Goal: Transaction & Acquisition: Purchase product/service

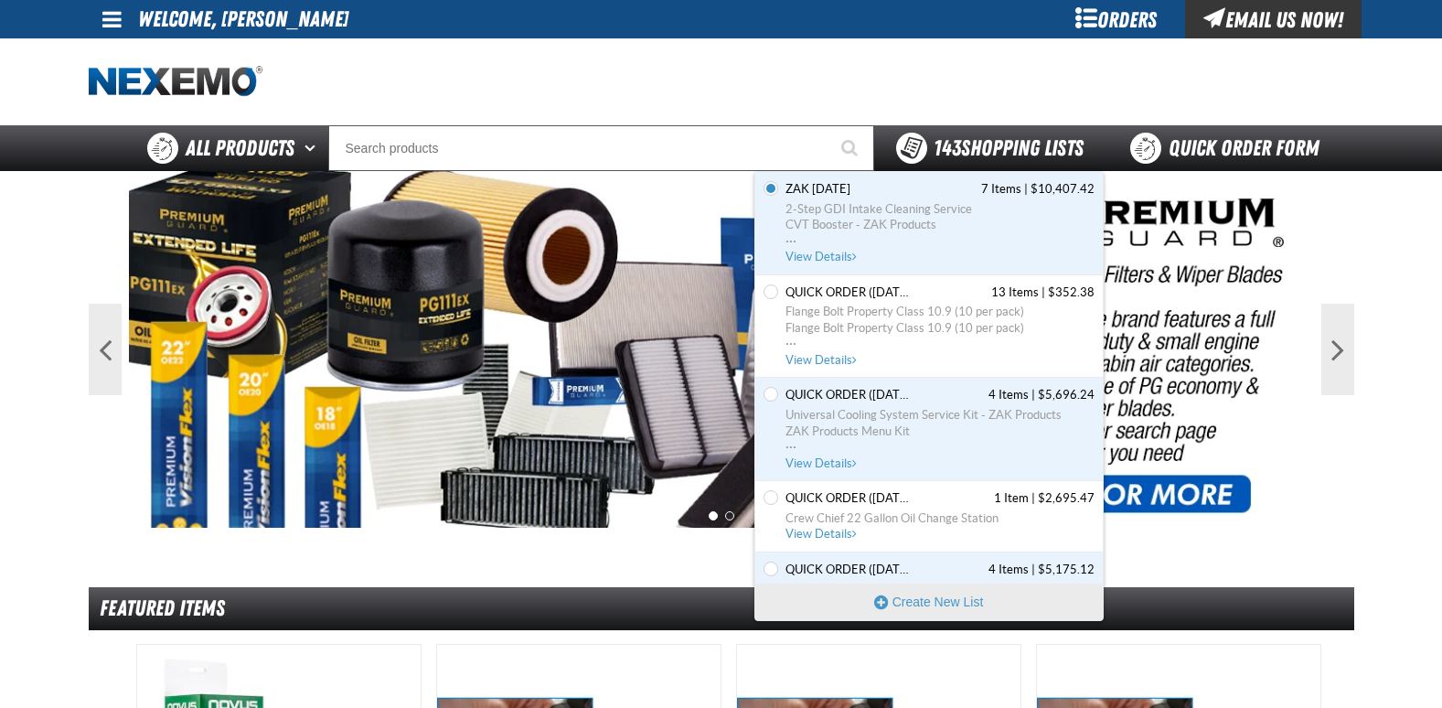
click at [995, 151] on span "143 Shopping Lists" at bounding box center [1009, 148] width 150 height 26
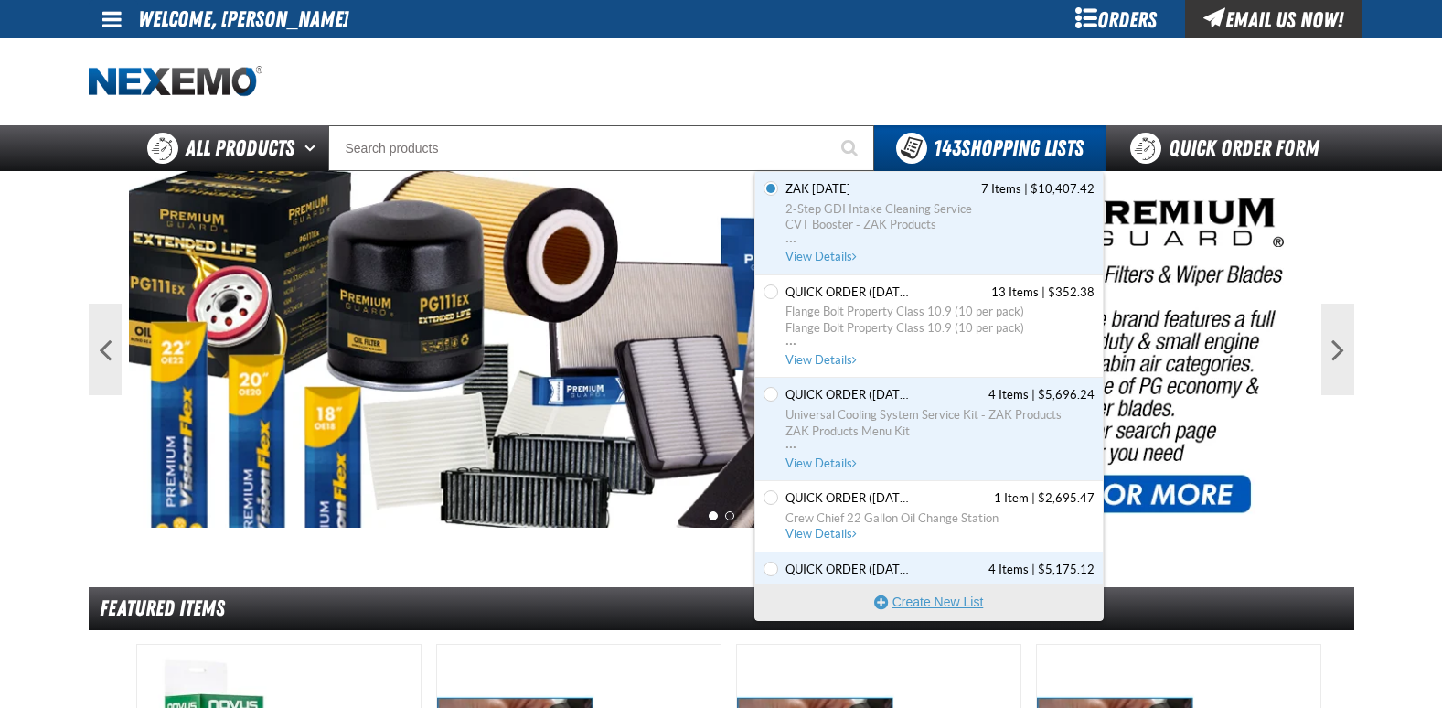
click at [945, 601] on button "Create New List" at bounding box center [930, 602] width 348 height 37
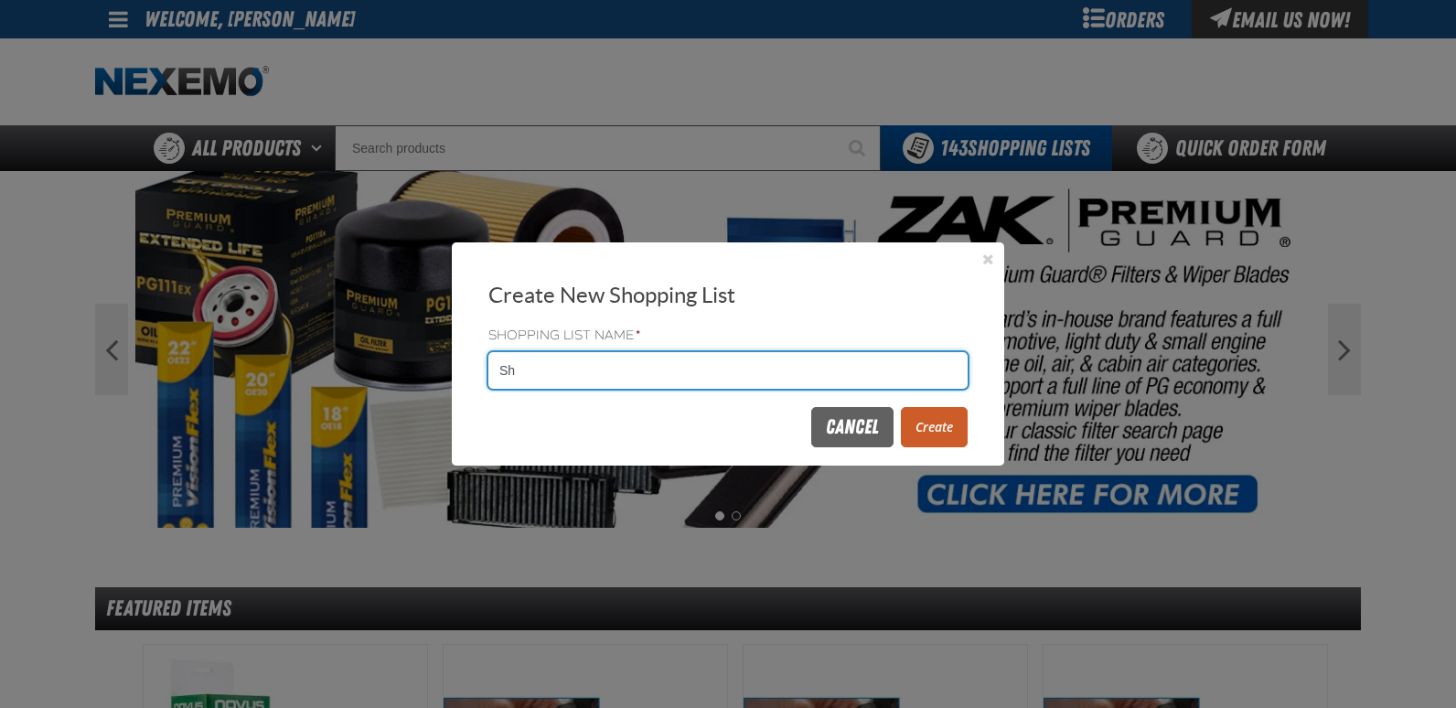
type input "S"
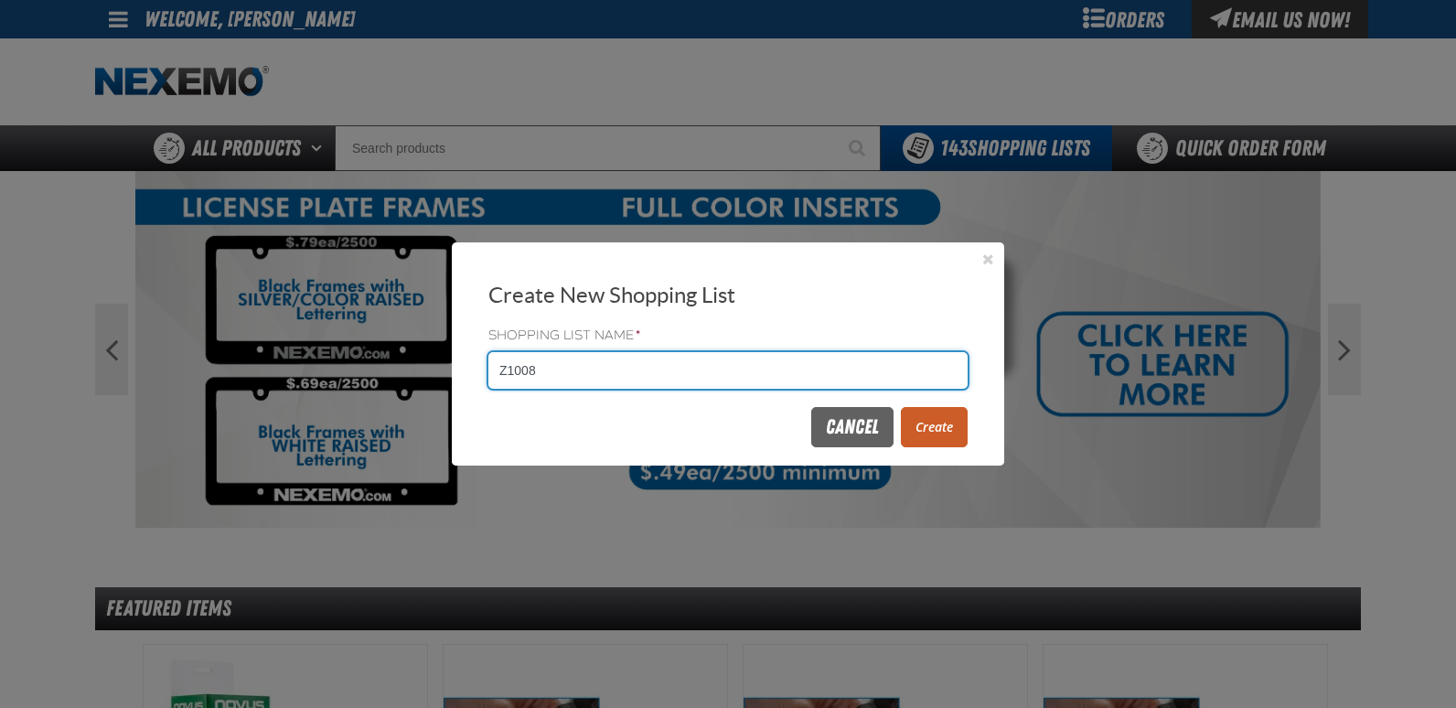
type input "Z1008"
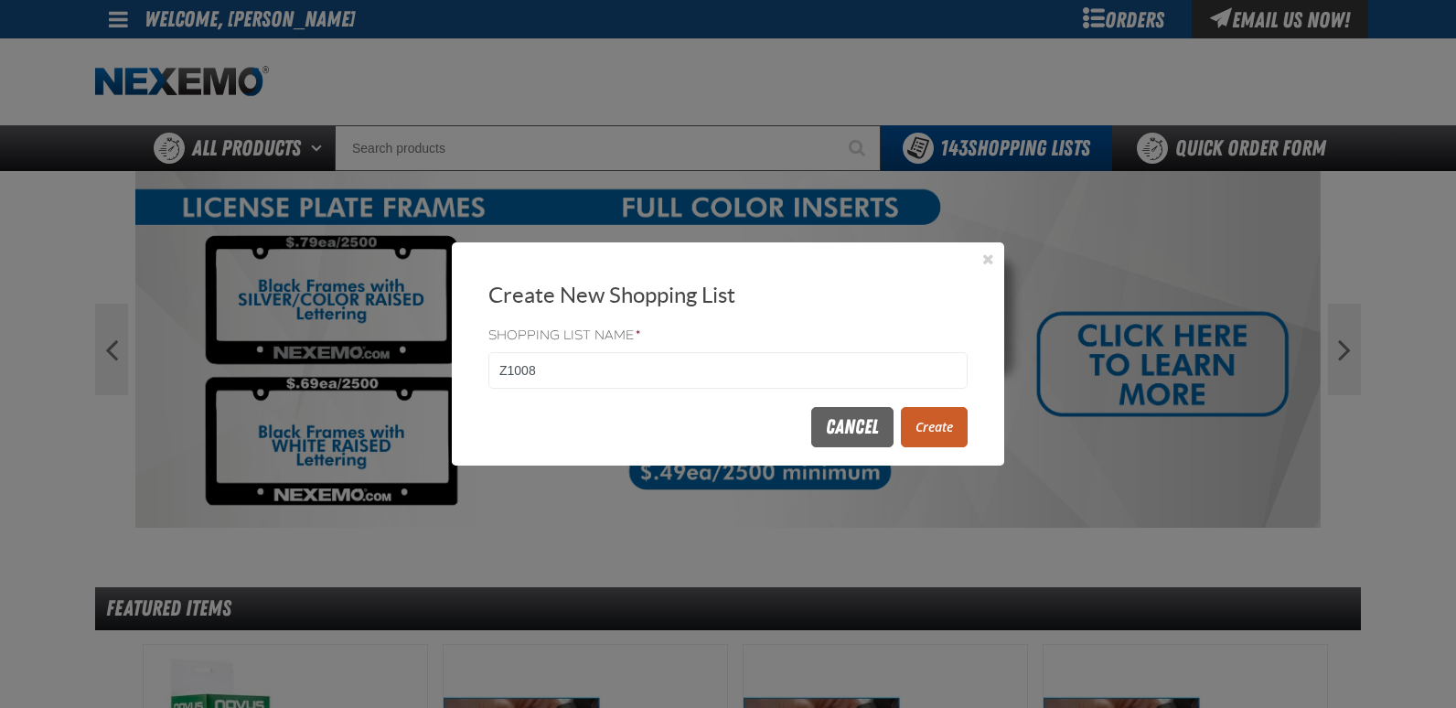
click at [925, 422] on button "Create" at bounding box center [934, 427] width 67 height 40
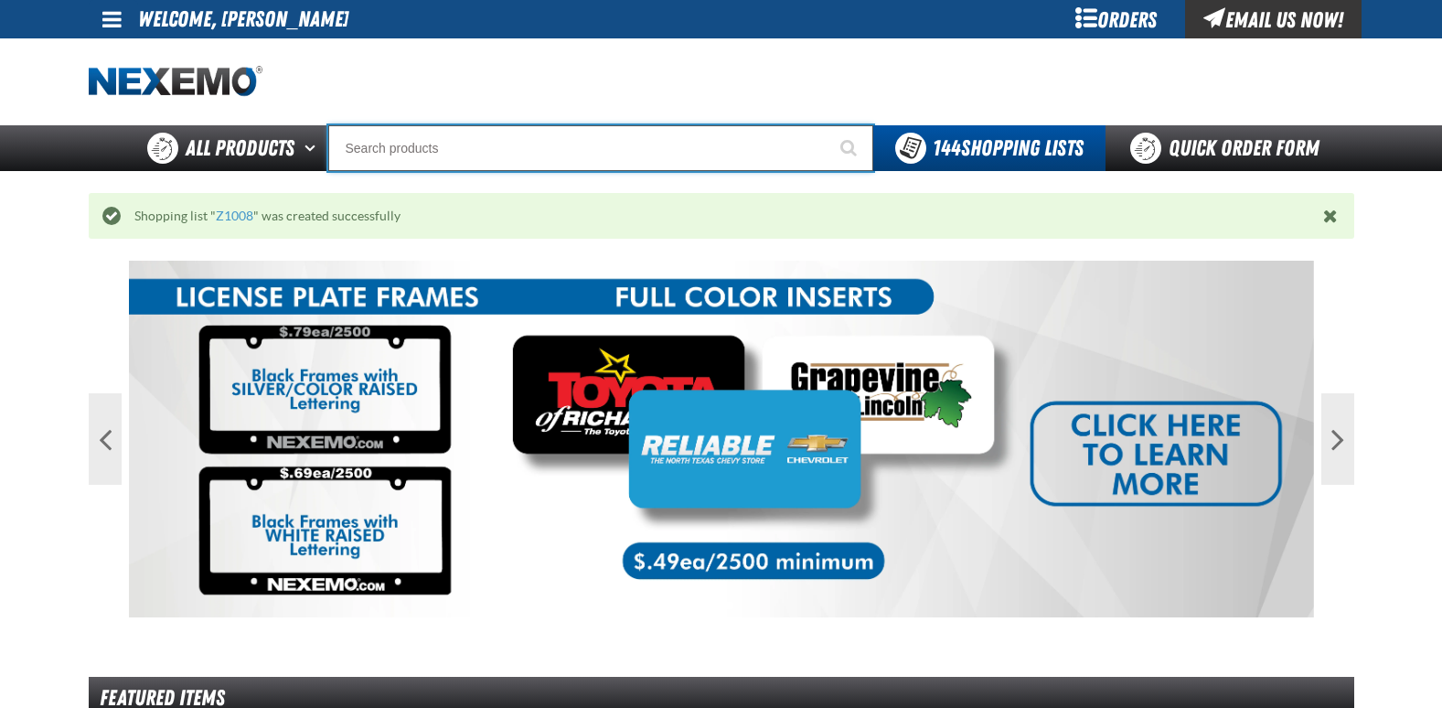
click at [409, 155] on input "Search" at bounding box center [600, 148] width 545 height 46
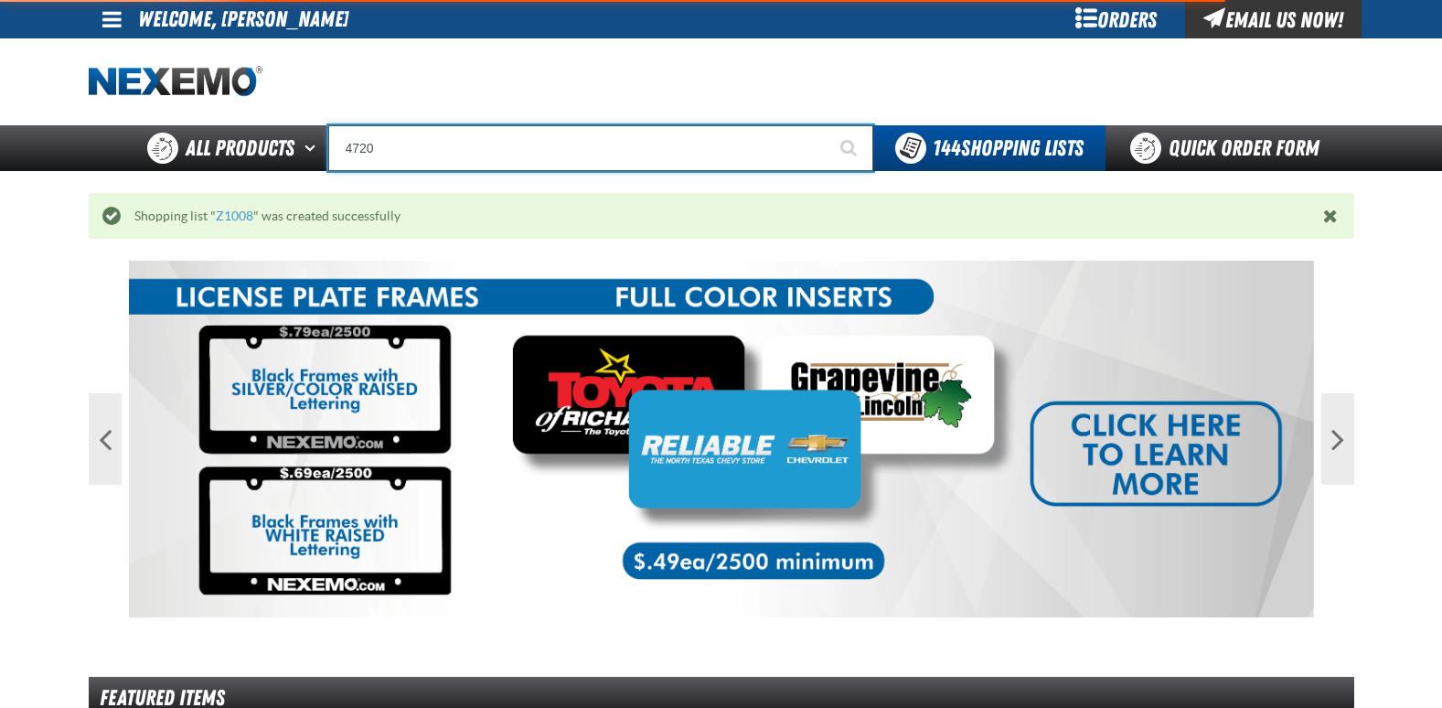
type input "4720"
click at [828, 125] on button "Start Searching" at bounding box center [851, 148] width 46 height 46
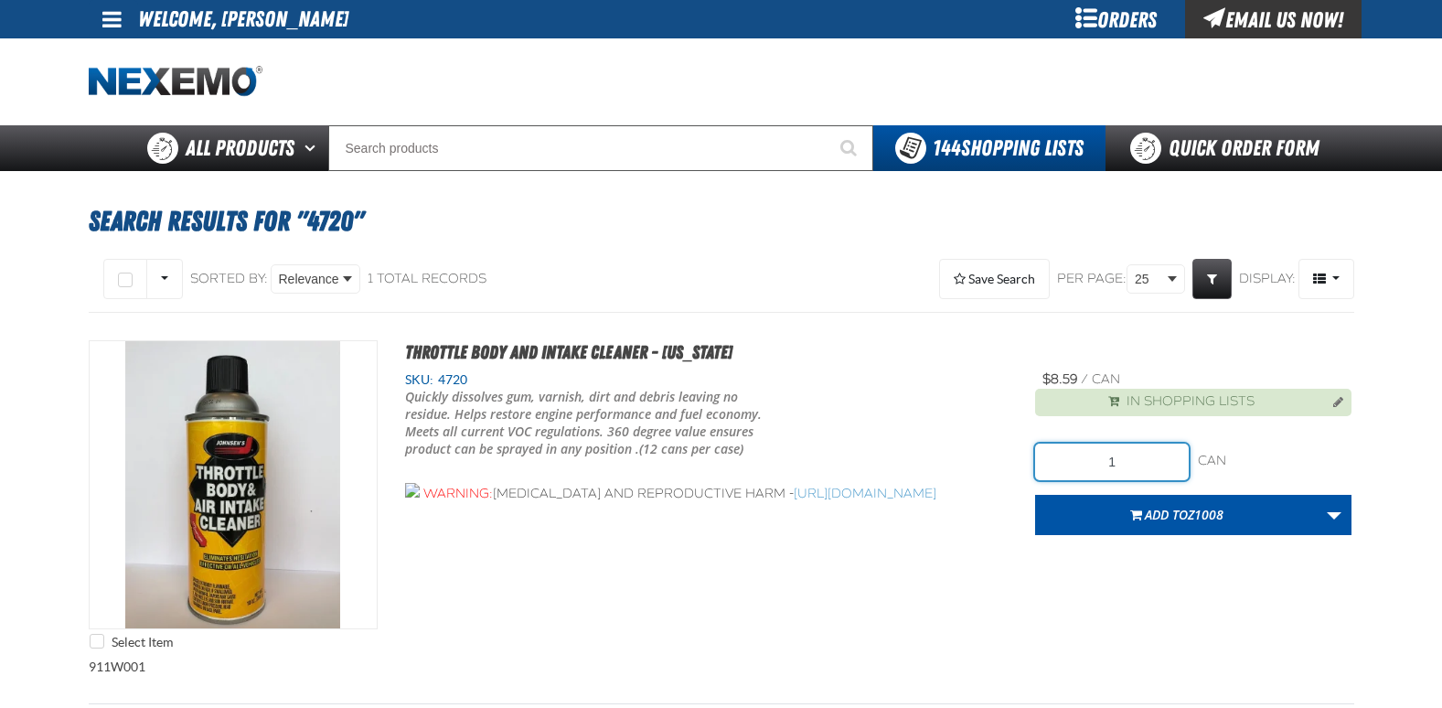
click at [1129, 460] on input "1" at bounding box center [1112, 462] width 154 height 37
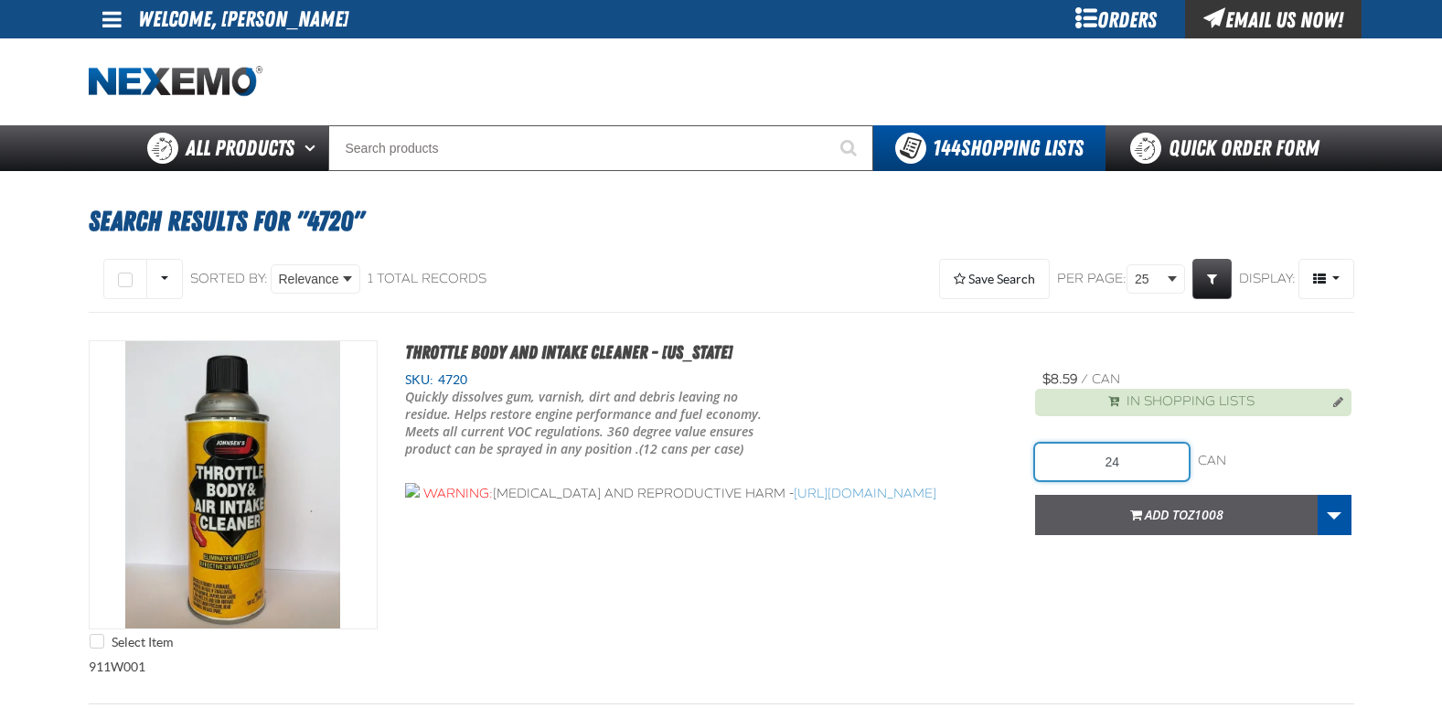
type input "24"
click at [1162, 516] on span "Add to Z1008" at bounding box center [1184, 514] width 79 height 17
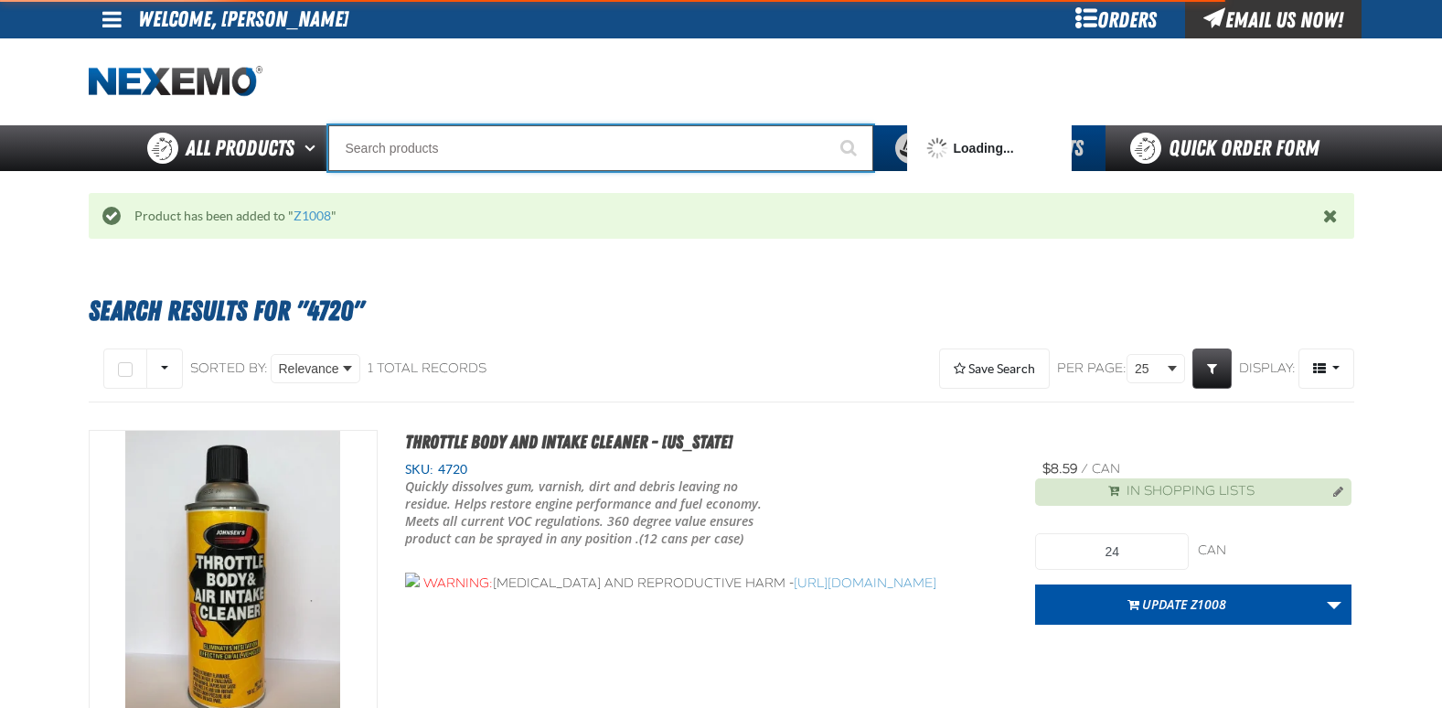
click at [461, 155] on input "Search" at bounding box center [600, 148] width 545 height 46
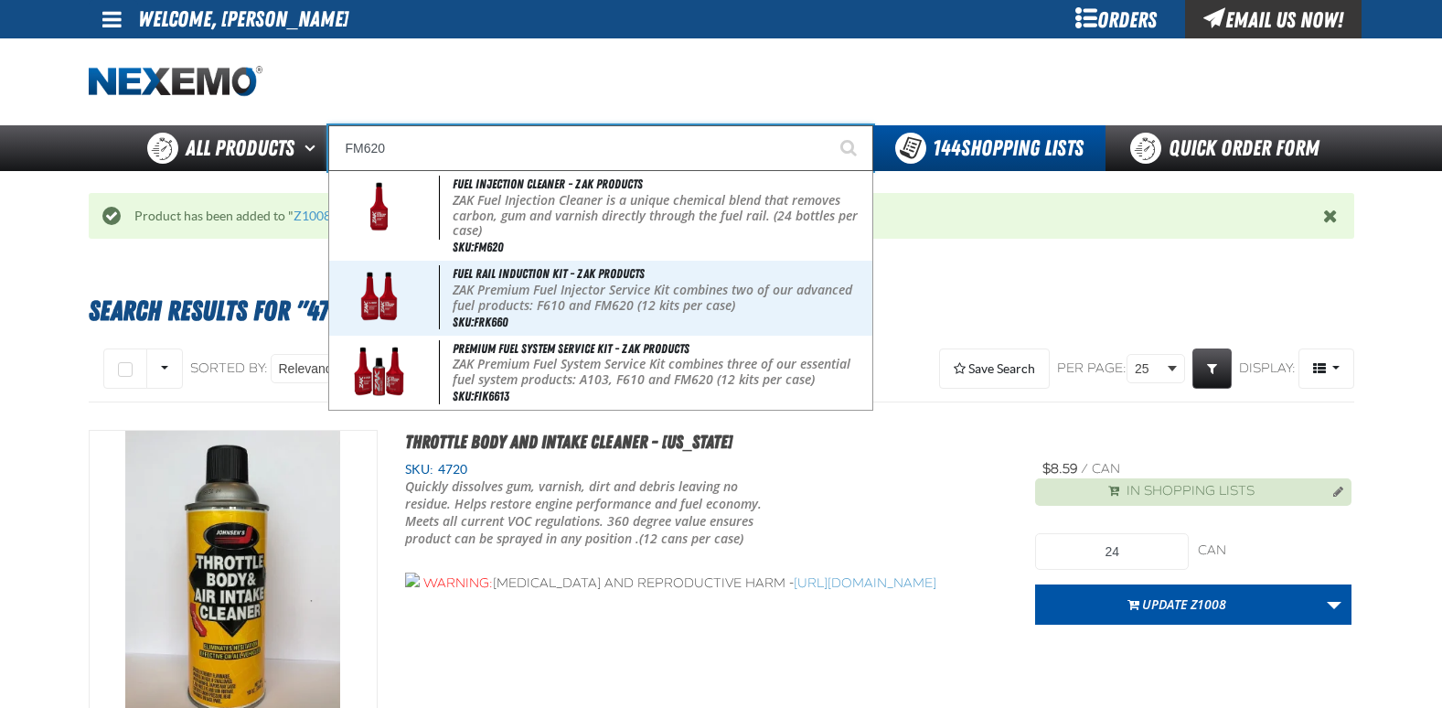
type input "FM620"
click at [828, 125] on button "Start Searching" at bounding box center [851, 148] width 46 height 46
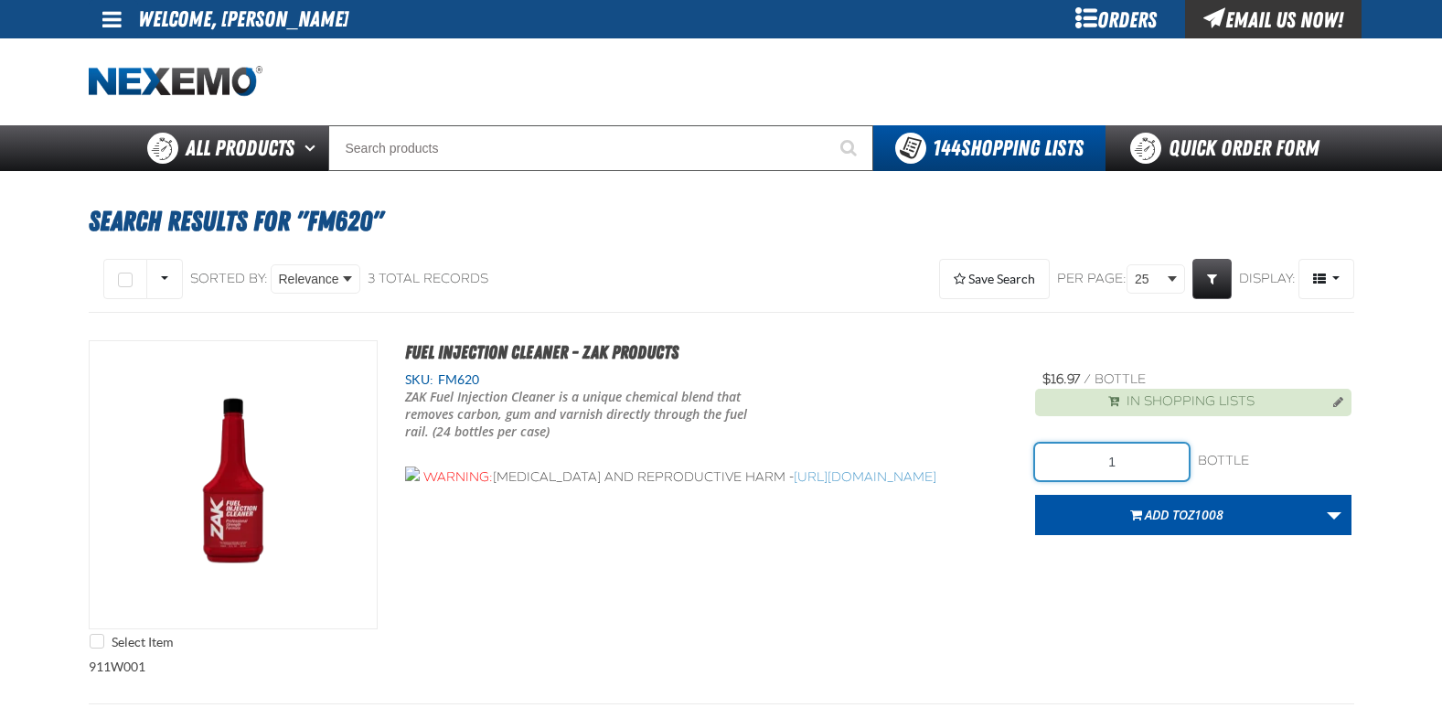
click at [1134, 457] on input "1" at bounding box center [1112, 462] width 154 height 37
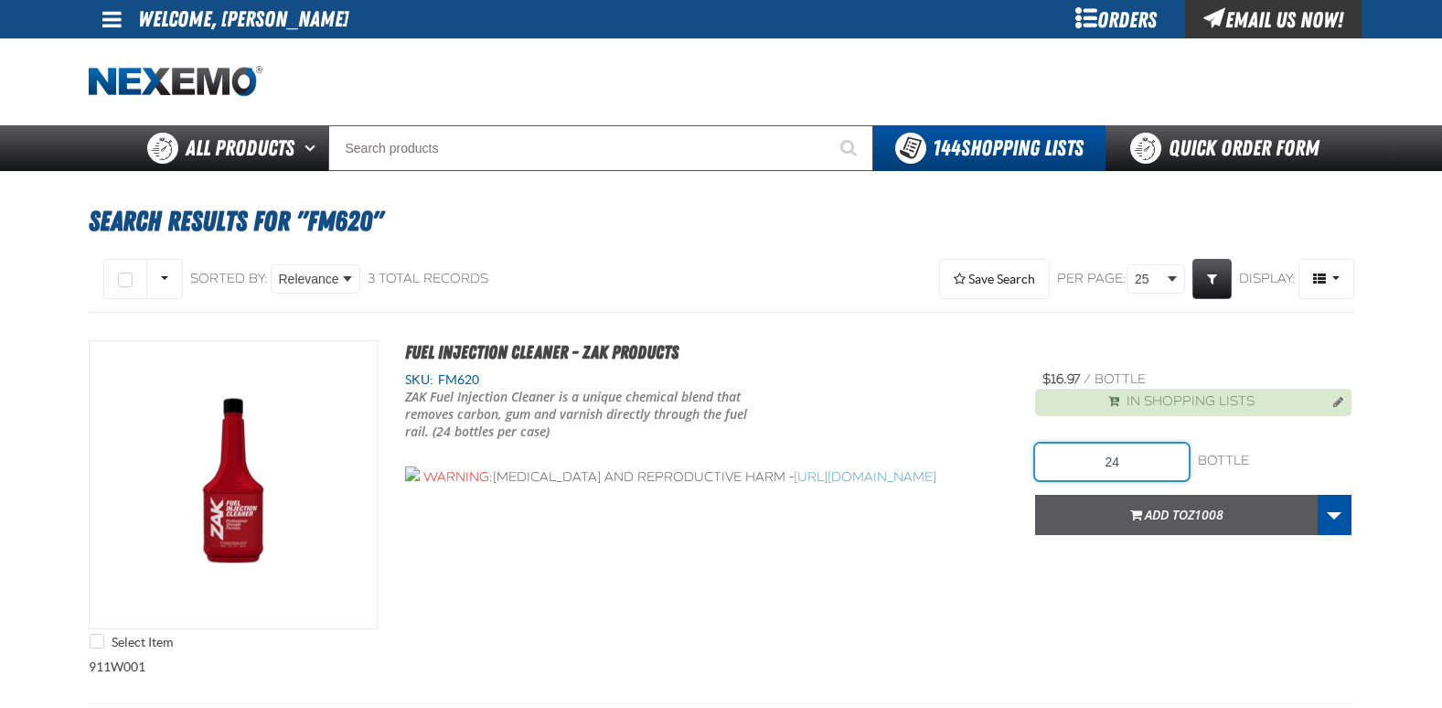
type input "24"
click at [1191, 520] on span "Z1008" at bounding box center [1206, 514] width 36 height 17
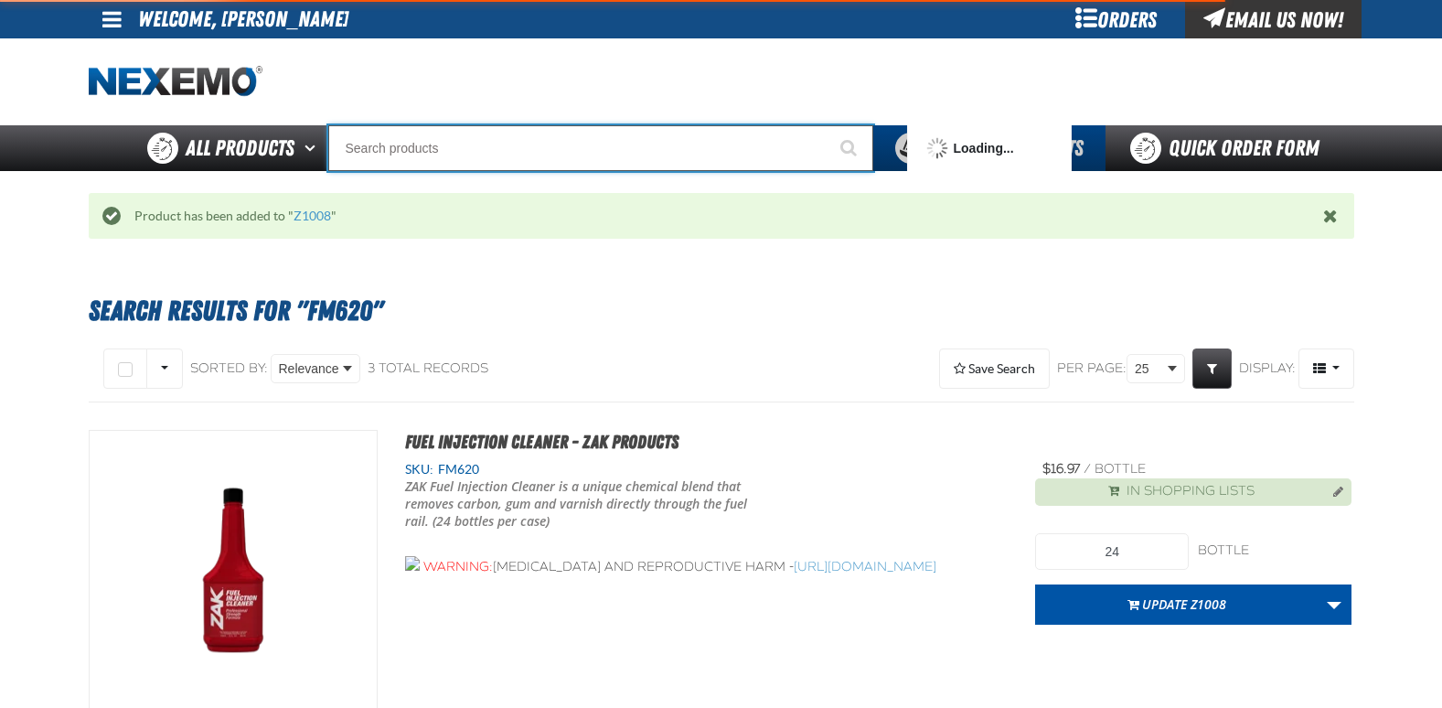
click at [405, 139] on input "Search" at bounding box center [600, 148] width 545 height 46
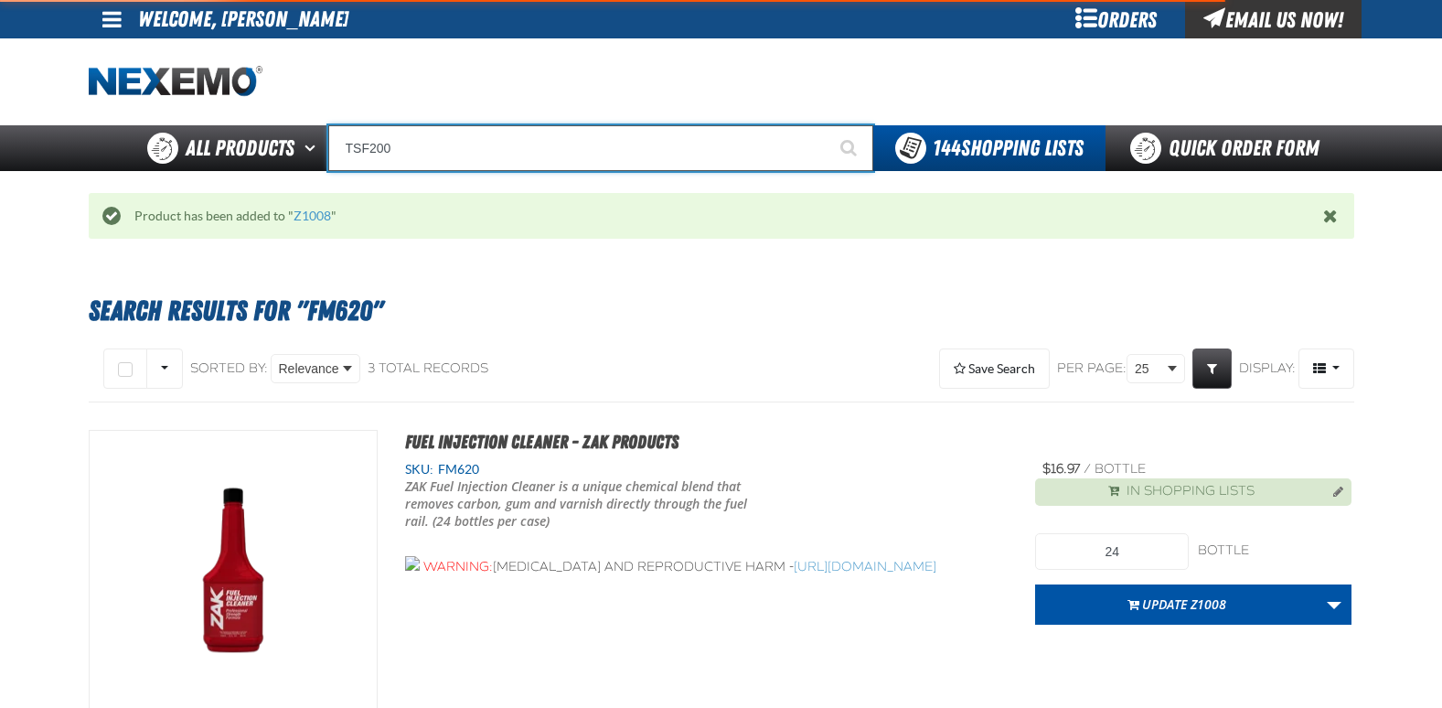
type input "TSF200"
click at [828, 125] on button "Start Searching" at bounding box center [851, 148] width 46 height 46
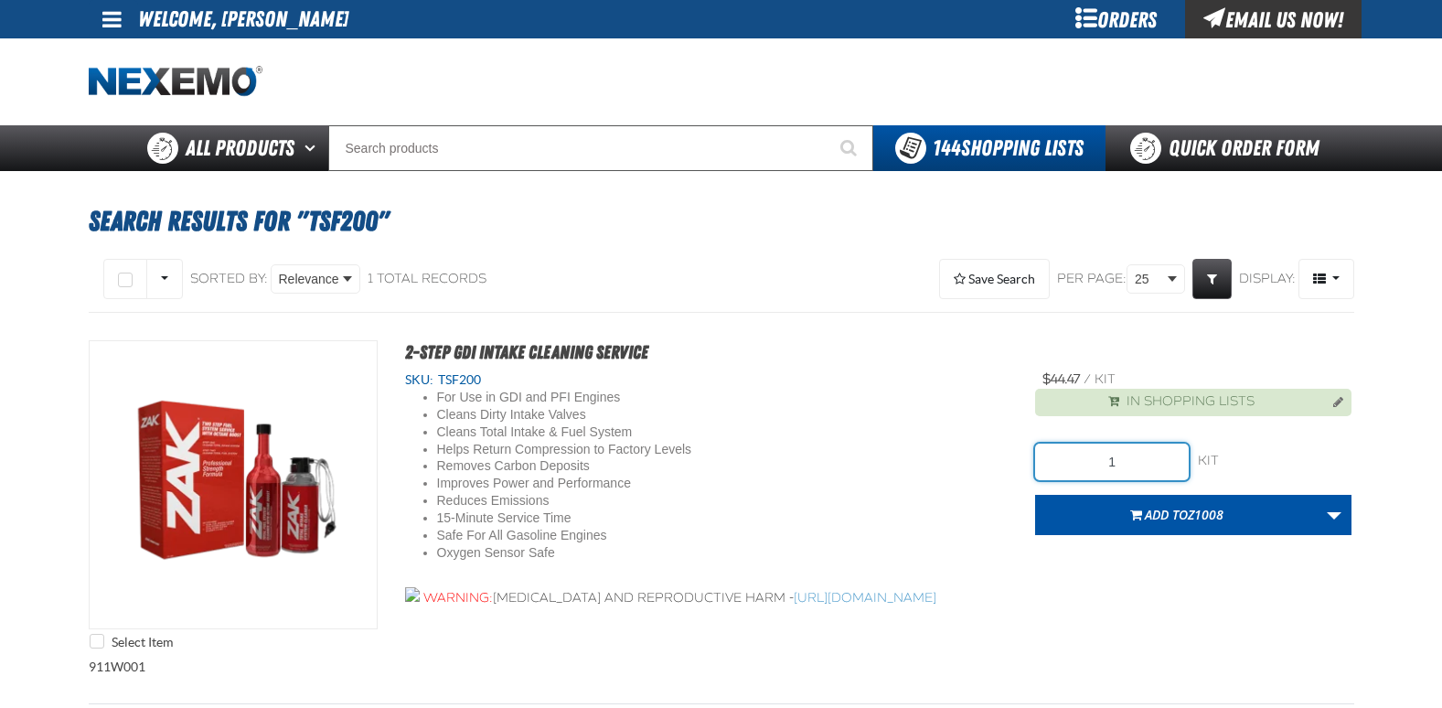
click at [1150, 476] on input "1" at bounding box center [1112, 462] width 154 height 37
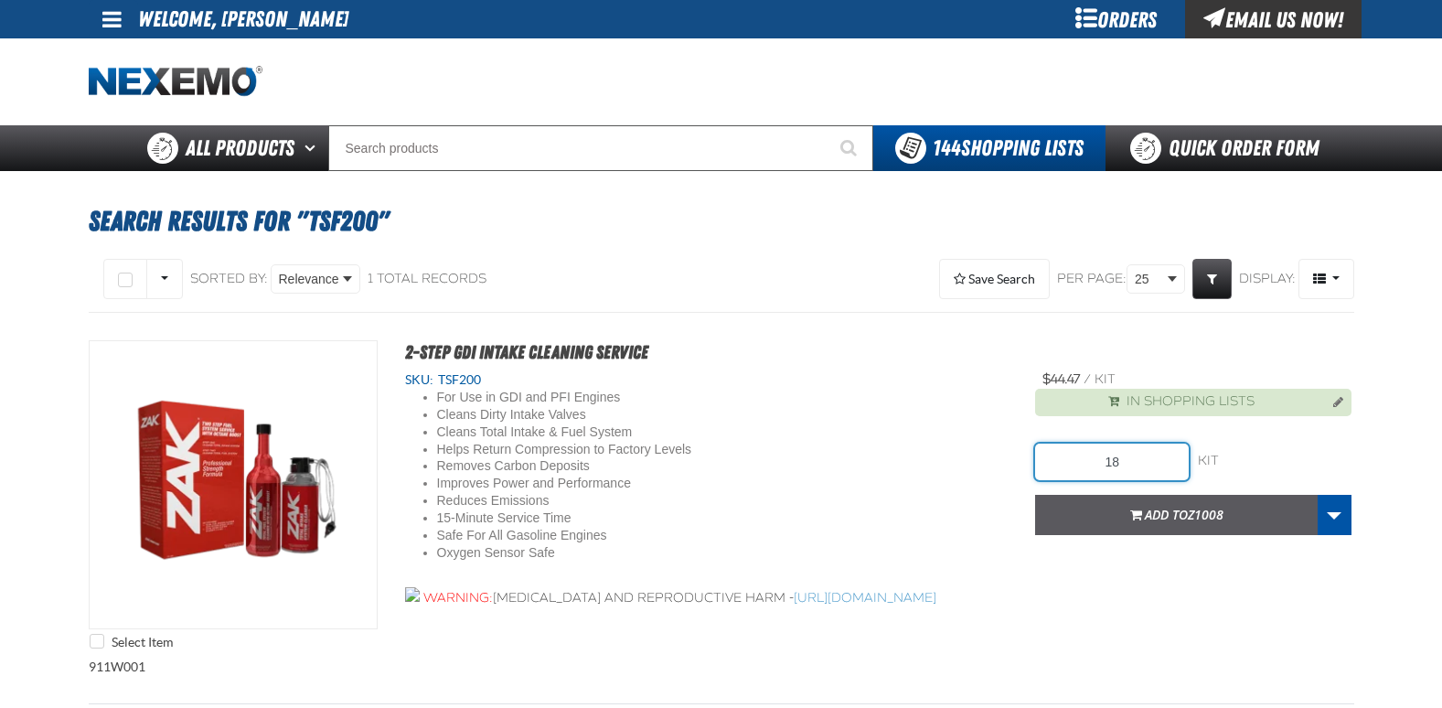
type input "18"
click at [1195, 519] on span "Z1008" at bounding box center [1206, 514] width 36 height 17
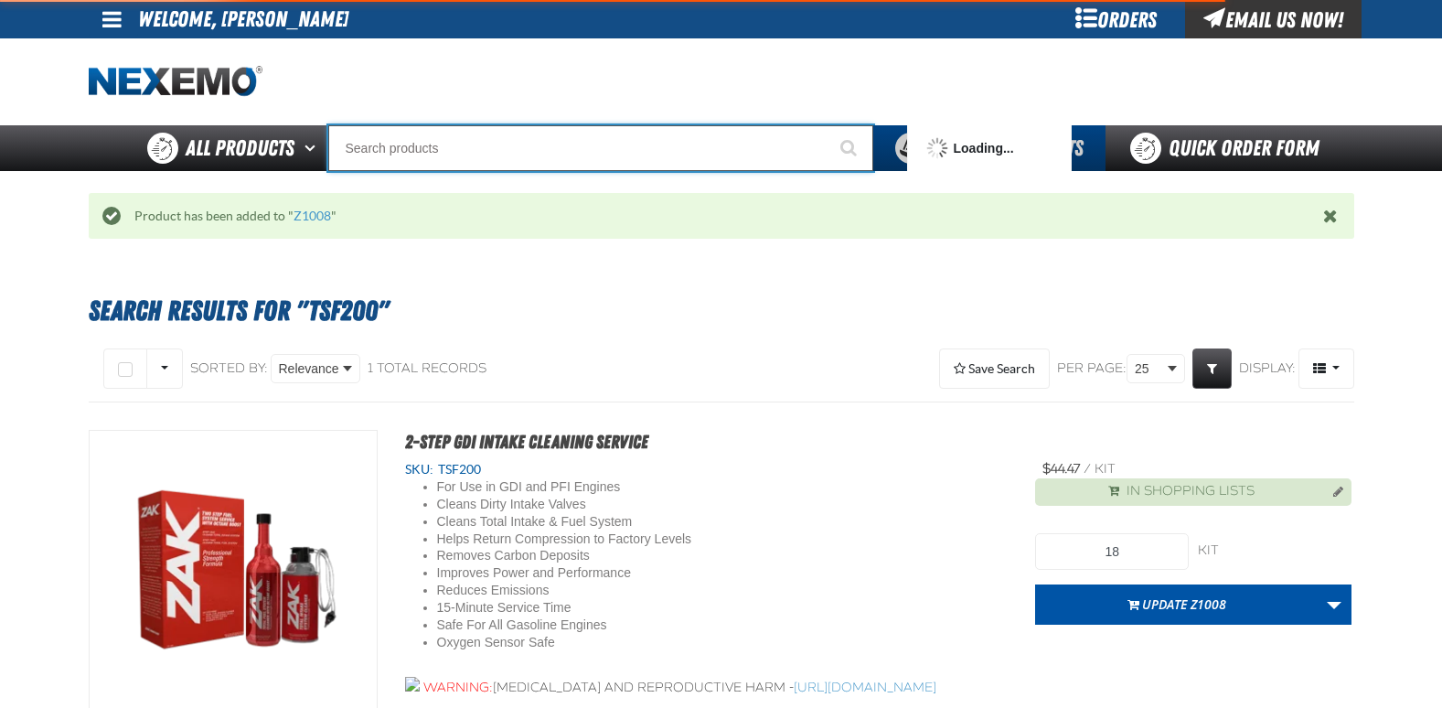
click at [434, 150] on input "Search" at bounding box center [600, 148] width 545 height 46
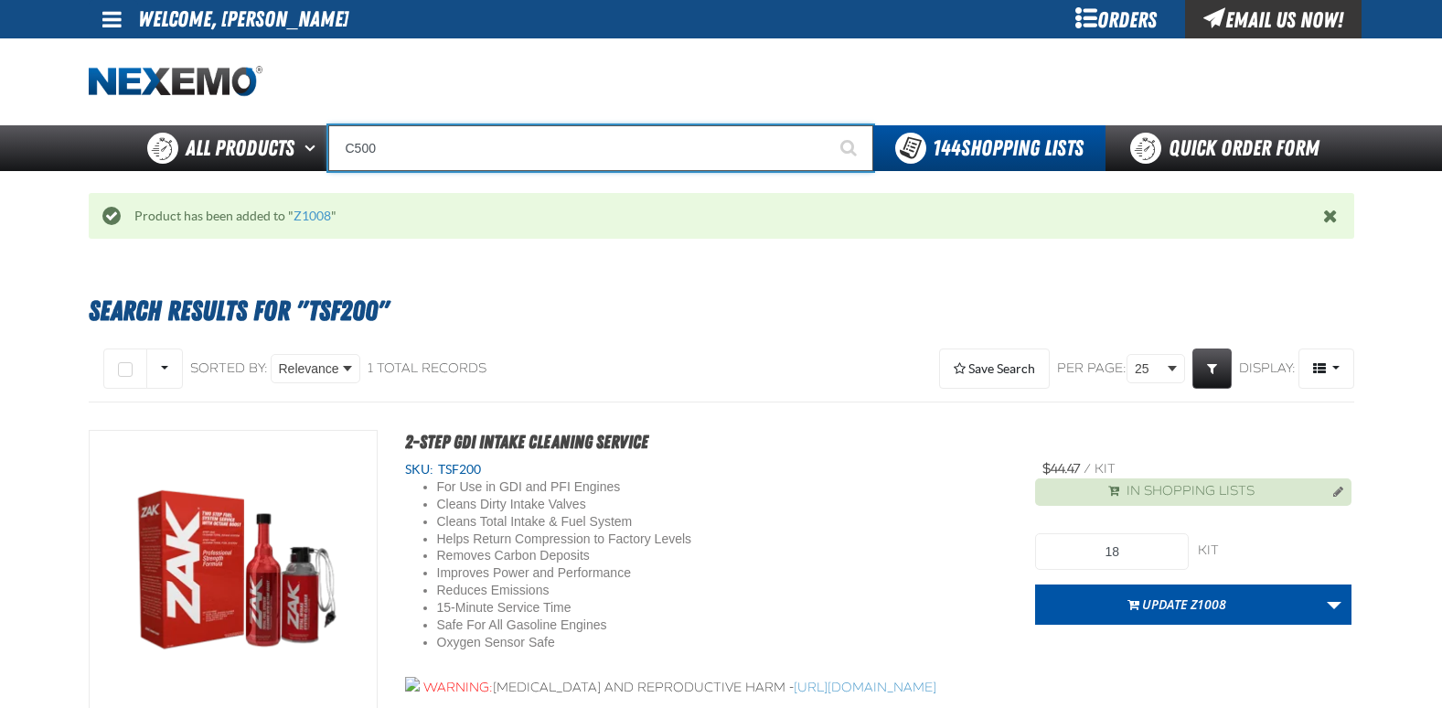
type input "C500"
click at [828, 125] on button "Start Searching" at bounding box center [851, 148] width 46 height 46
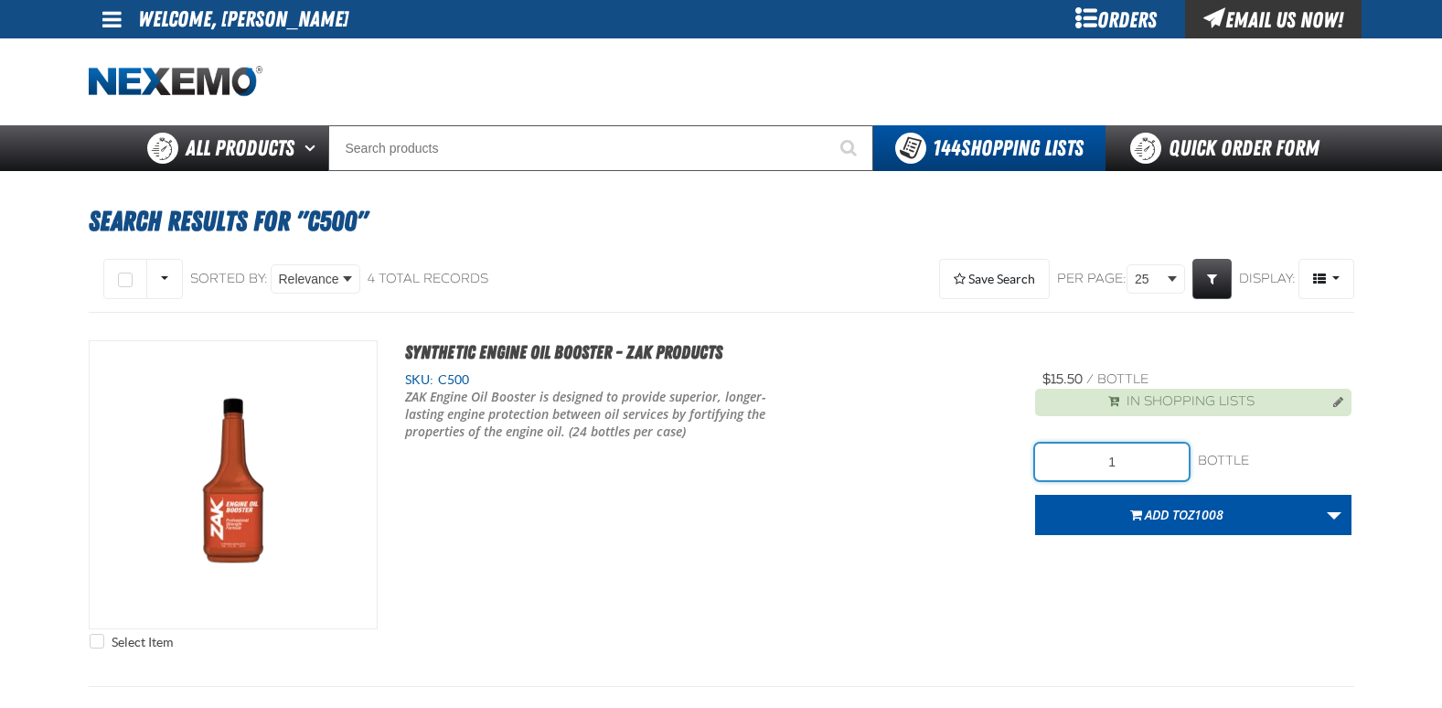
click at [1149, 453] on input "1" at bounding box center [1112, 462] width 154 height 37
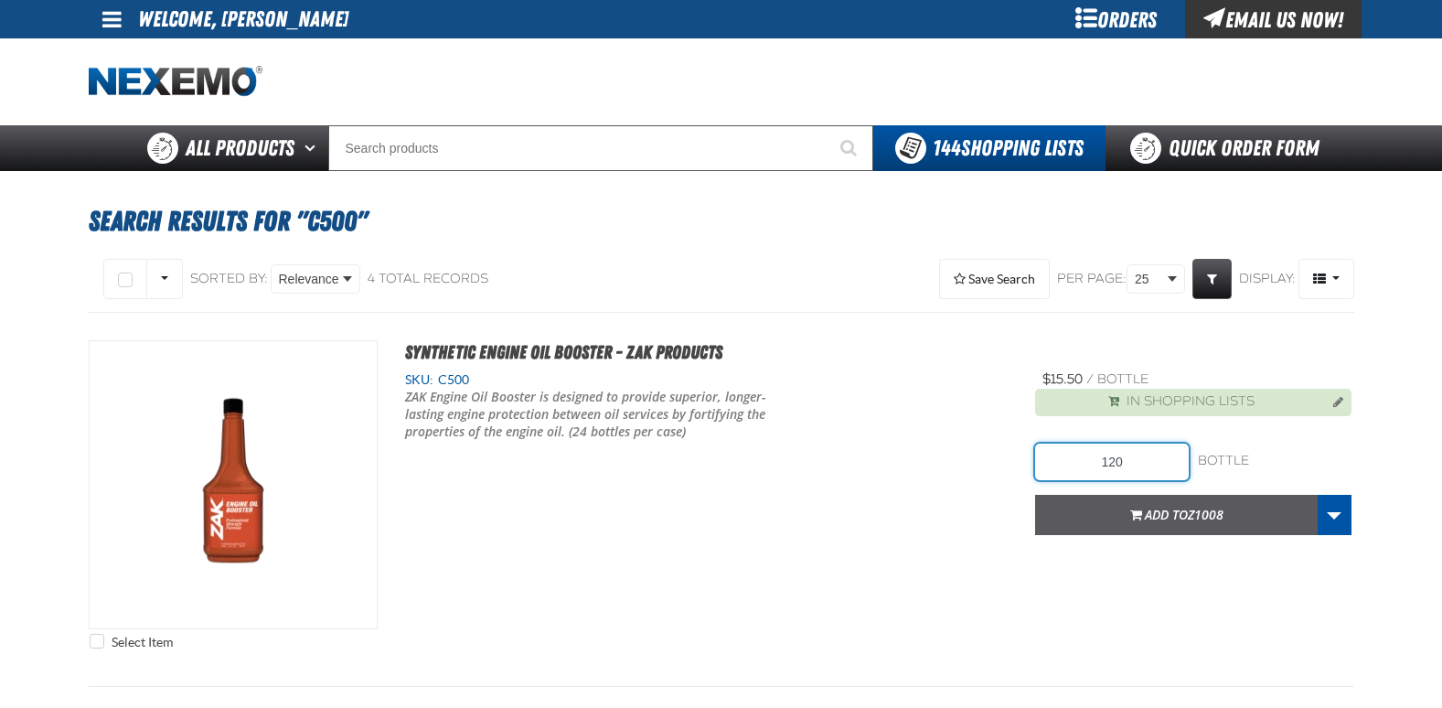
type input "120"
click at [1168, 512] on span "Add to Z1008" at bounding box center [1184, 514] width 79 height 17
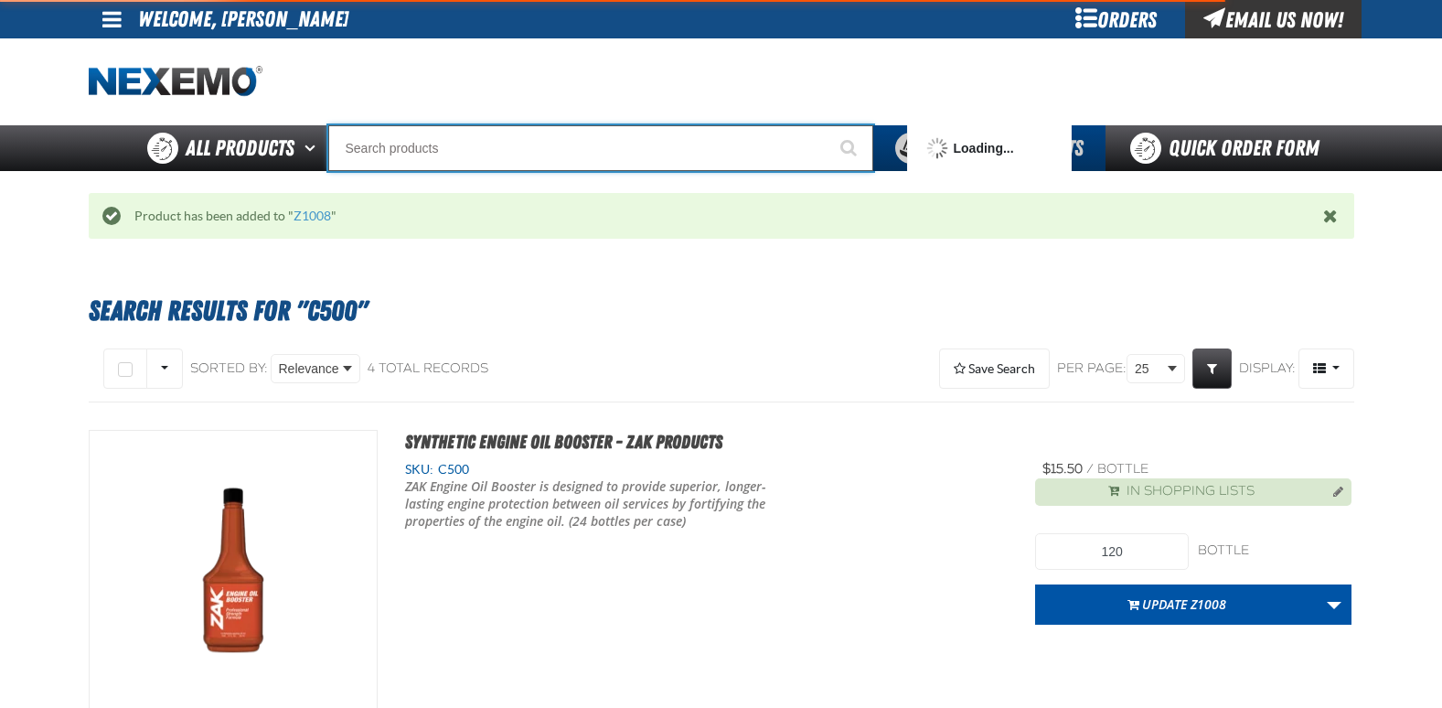
click at [409, 145] on input "Search" at bounding box center [600, 148] width 545 height 46
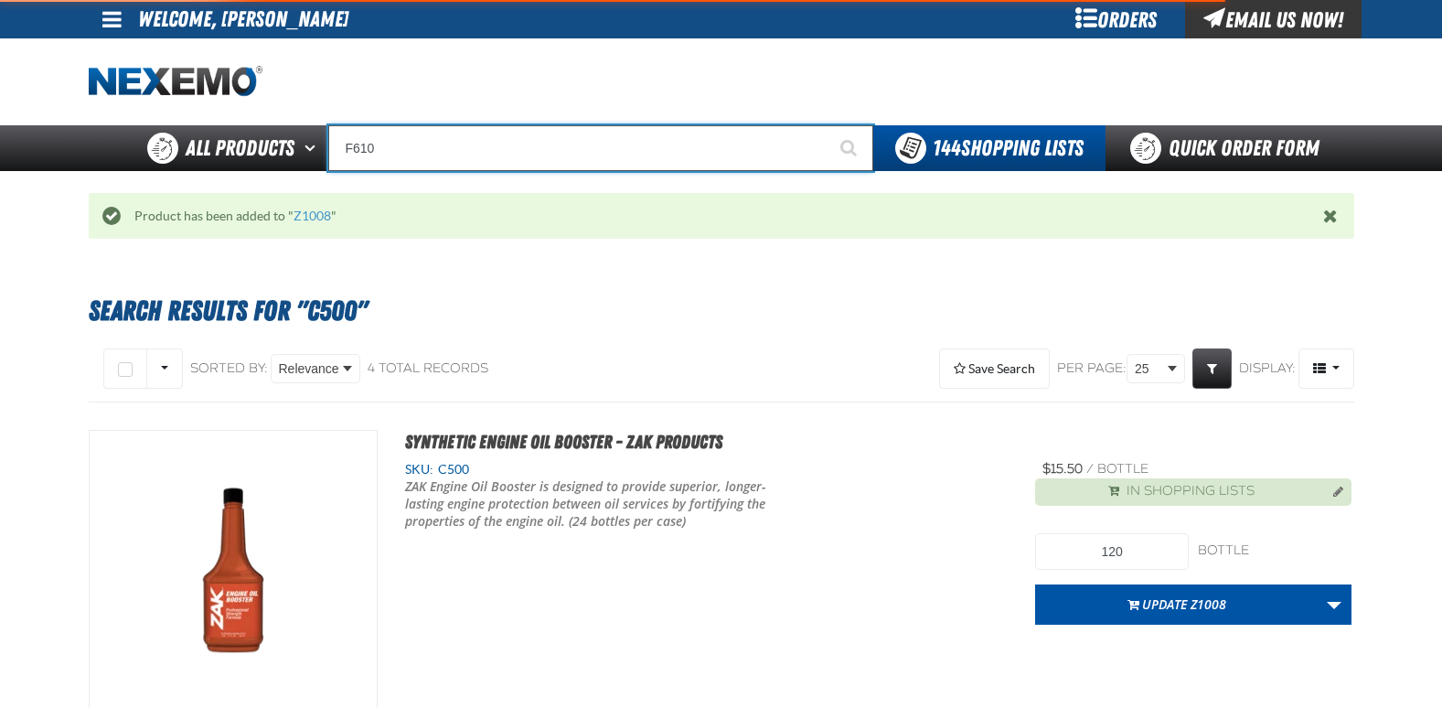
type input "F610"
click at [828, 125] on button "Start Searching" at bounding box center [851, 148] width 46 height 46
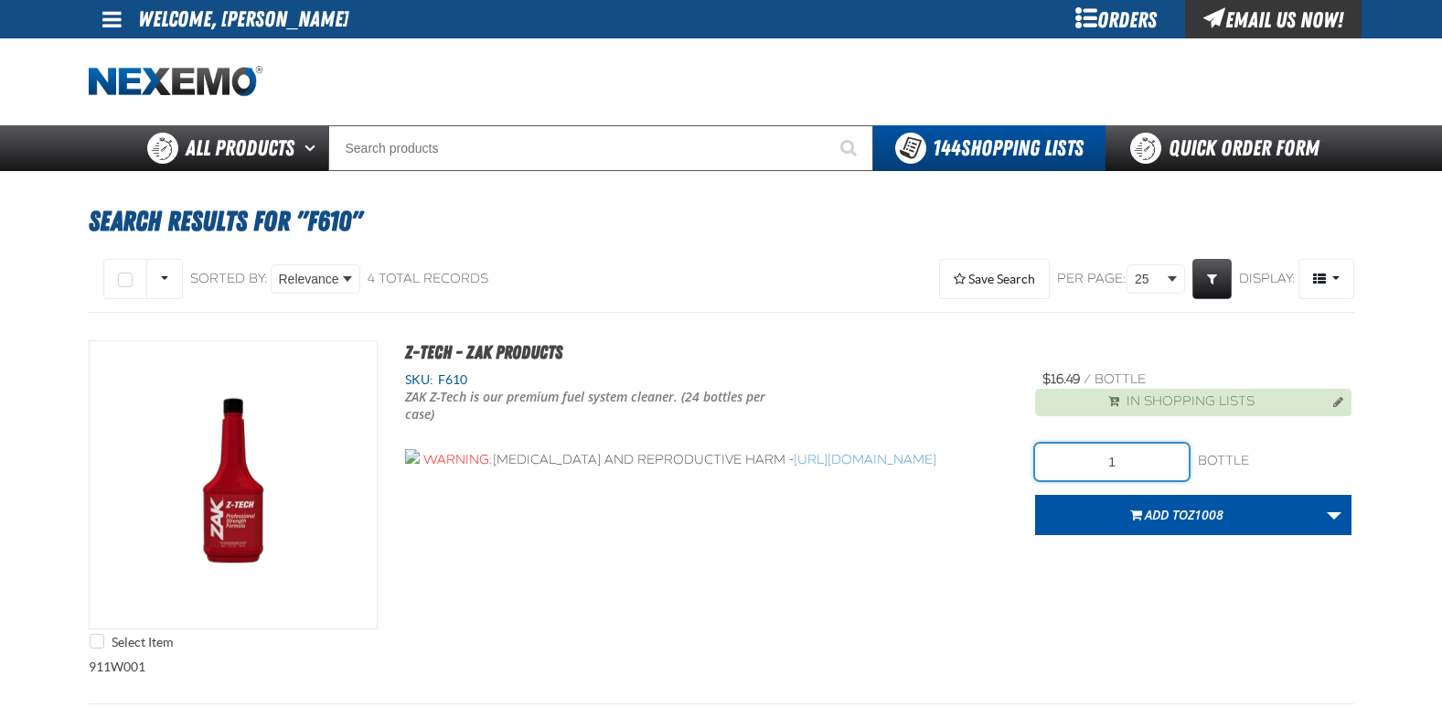
click at [1135, 456] on input "1" at bounding box center [1112, 462] width 154 height 37
type input "120"
click at [1152, 519] on span "Add to Z1008" at bounding box center [1184, 514] width 79 height 17
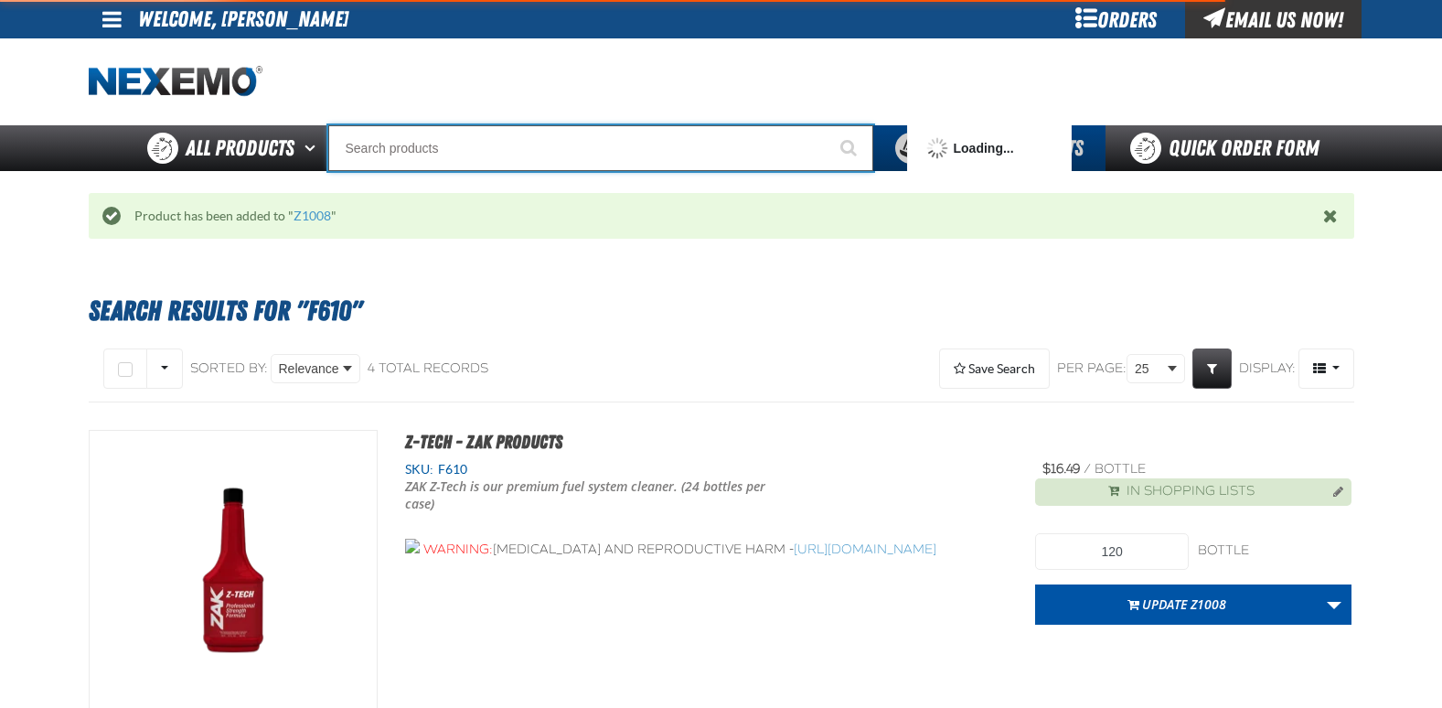
click at [392, 151] on input "Search" at bounding box center [600, 148] width 545 height 46
type input "WW942"
click at [828, 125] on button "Start Searching" at bounding box center [851, 148] width 46 height 46
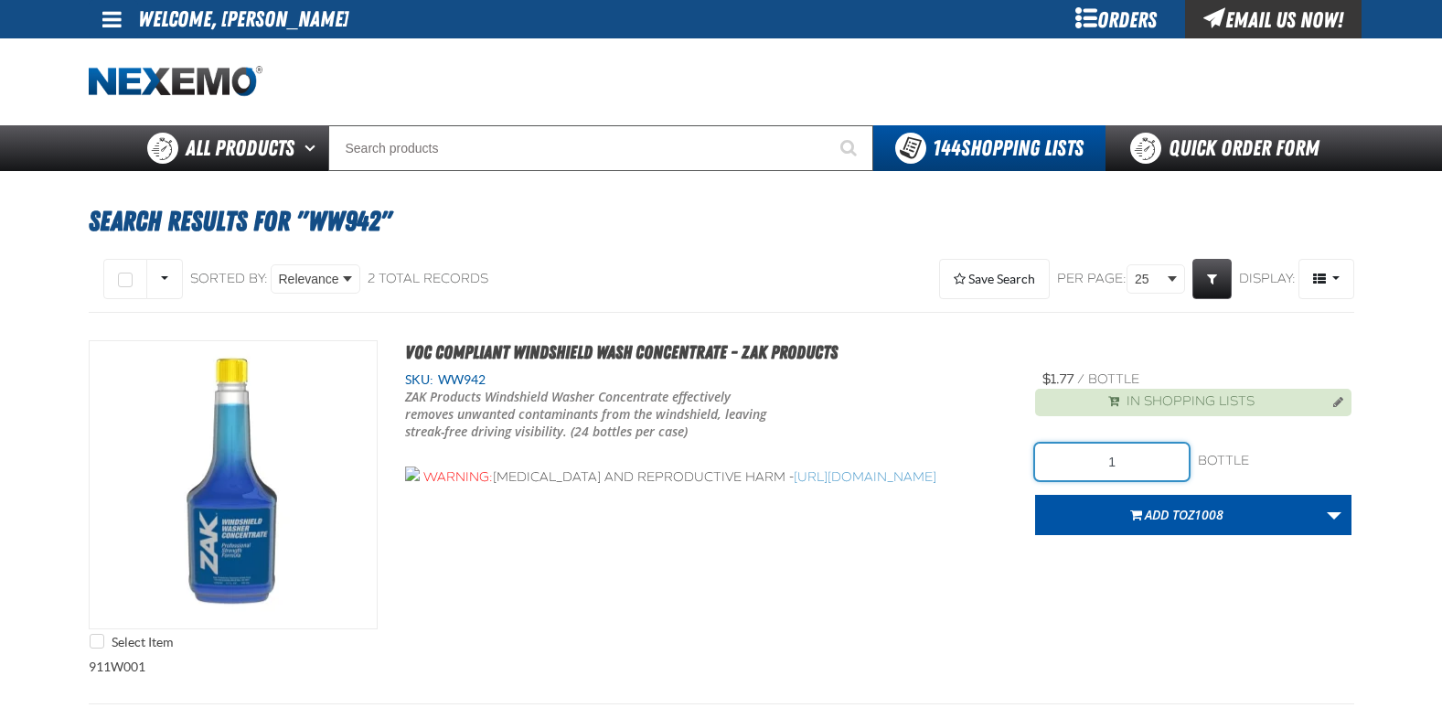
click at [1135, 463] on input "1" at bounding box center [1112, 462] width 154 height 37
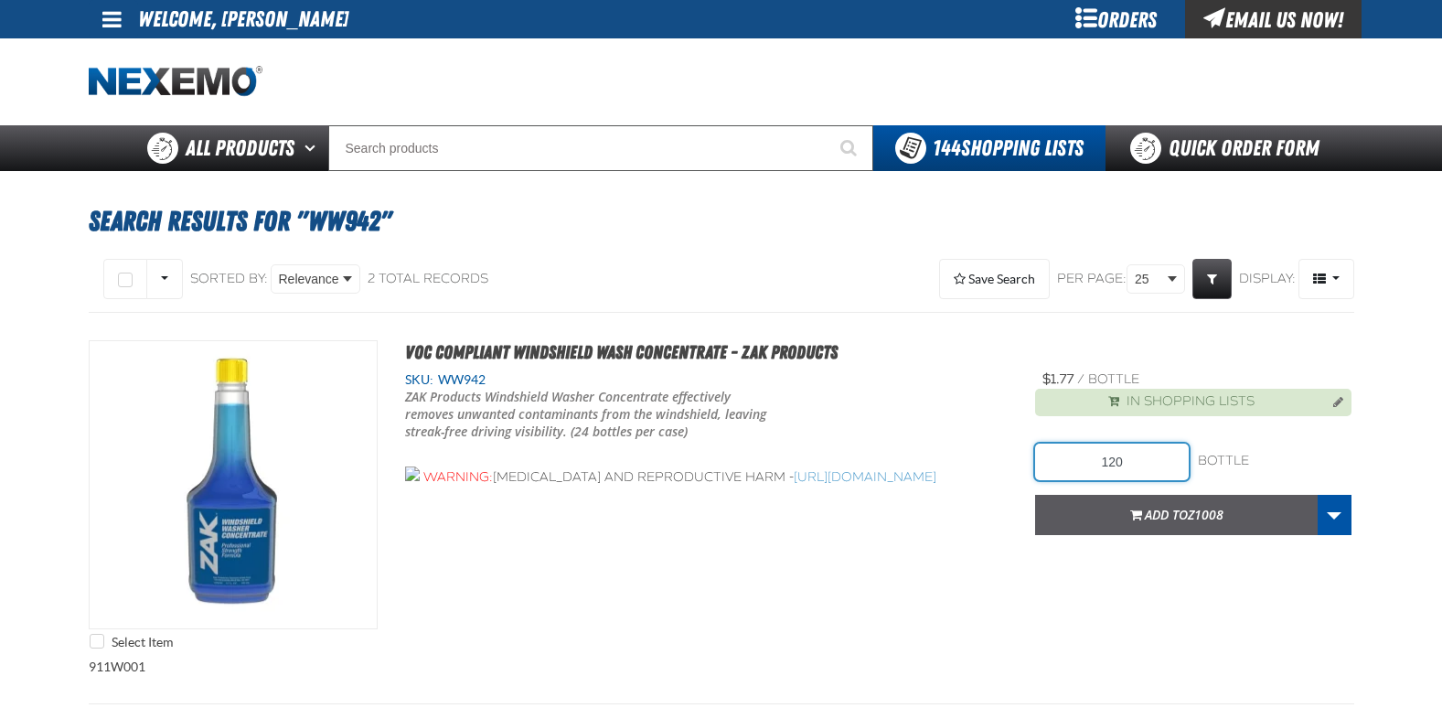
type input "120"
click at [1197, 505] on button "Add to Z1008" at bounding box center [1176, 515] width 283 height 40
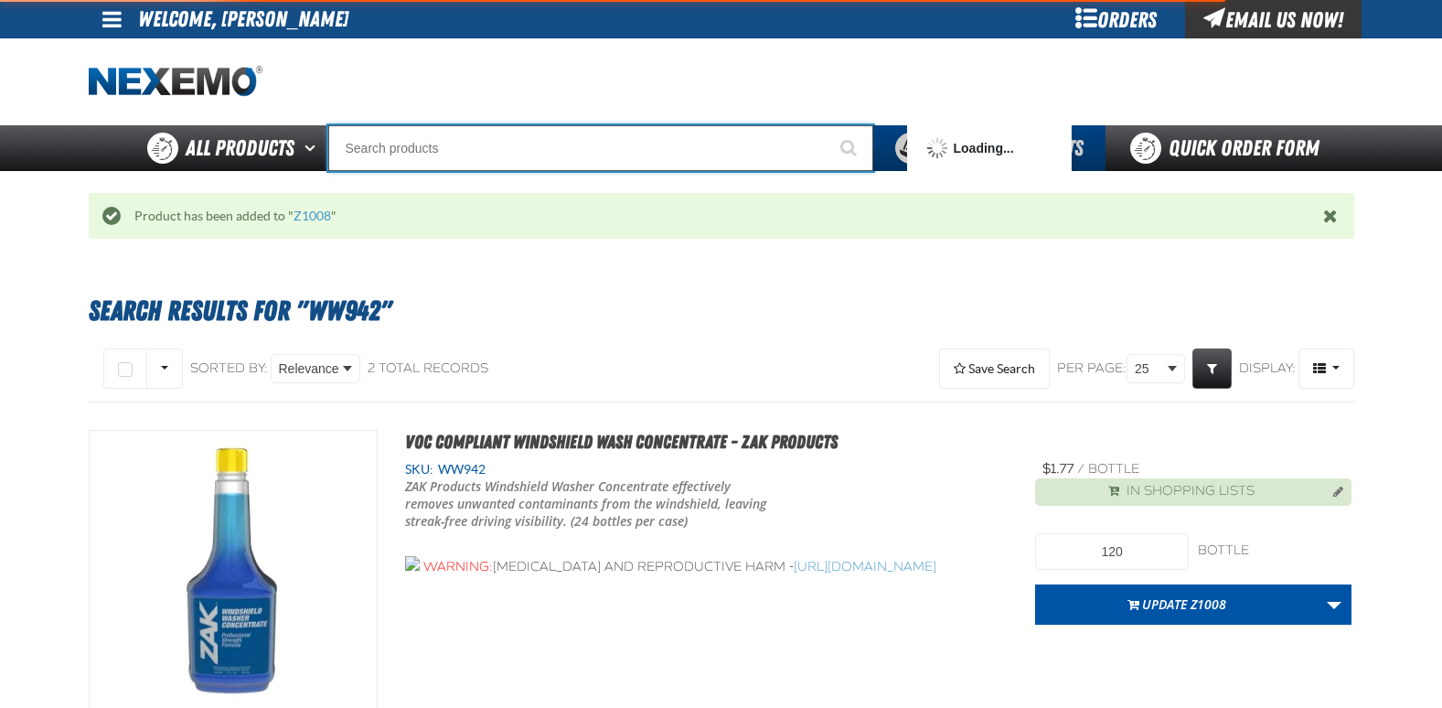
click at [436, 147] on input "Search" at bounding box center [600, 148] width 545 height 46
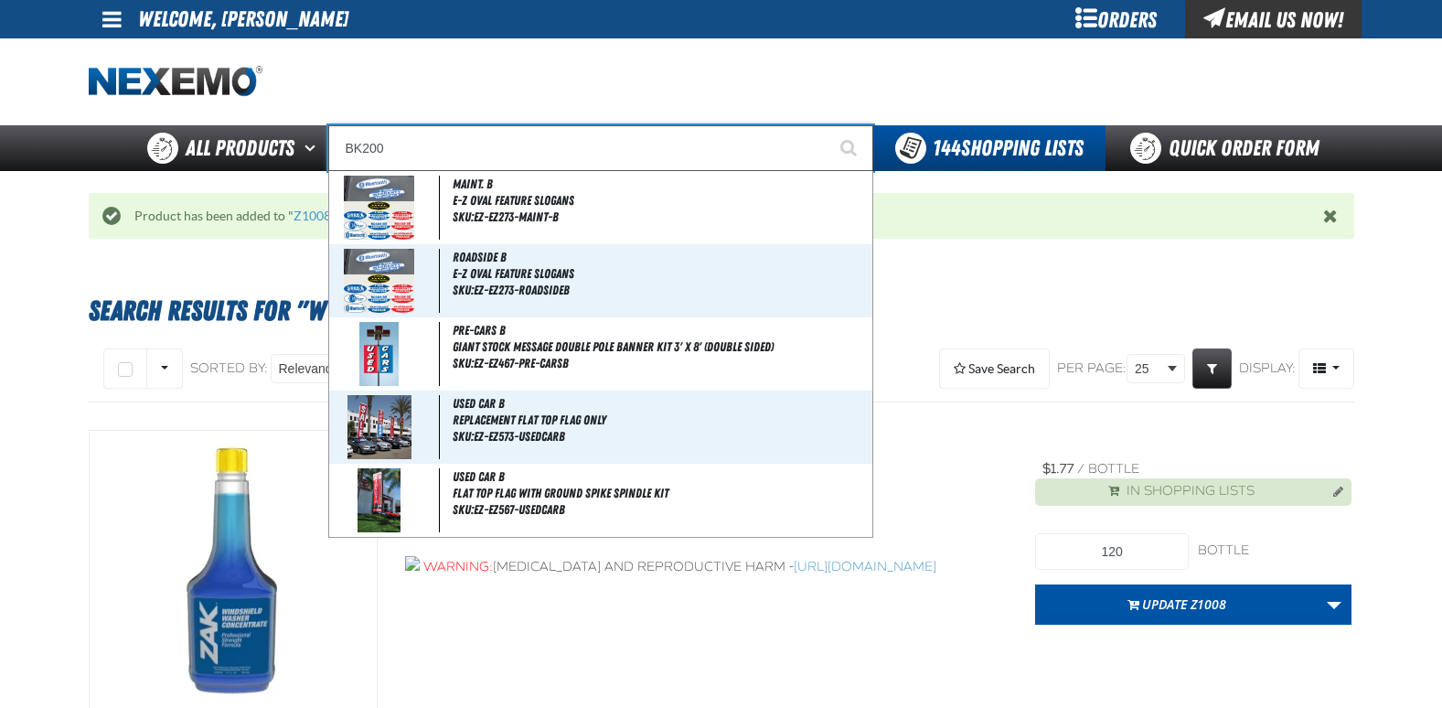
type input "BK200"
click at [828, 125] on button "Start Searching" at bounding box center [851, 148] width 46 height 46
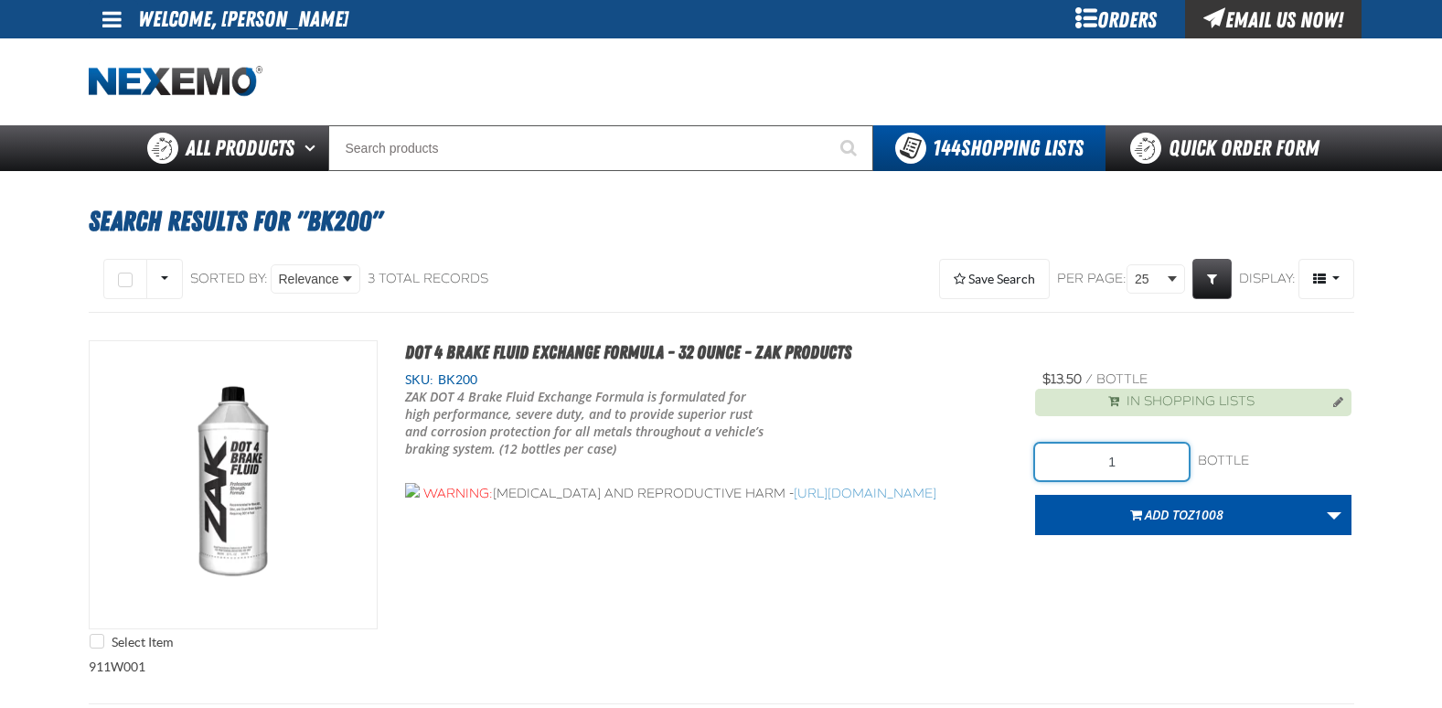
click at [1133, 469] on input "1" at bounding box center [1112, 462] width 154 height 37
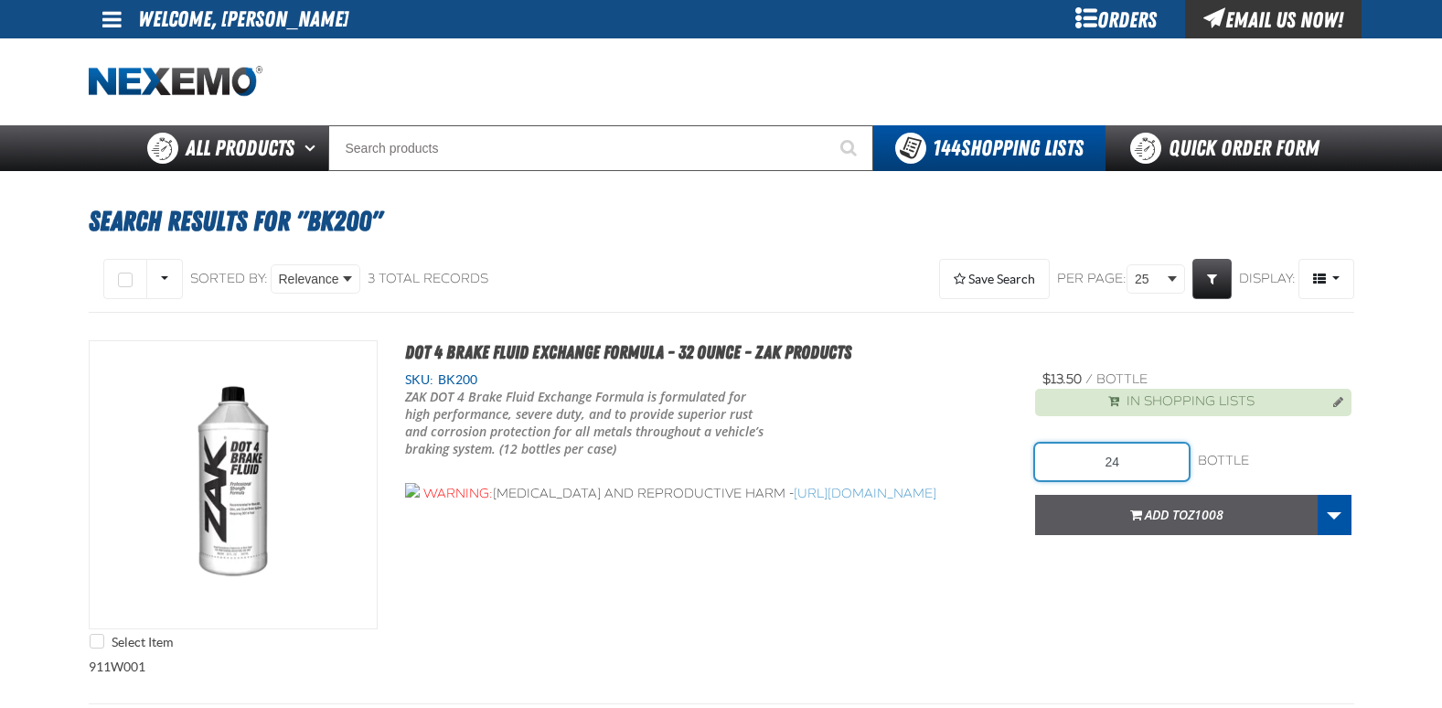
type input "24"
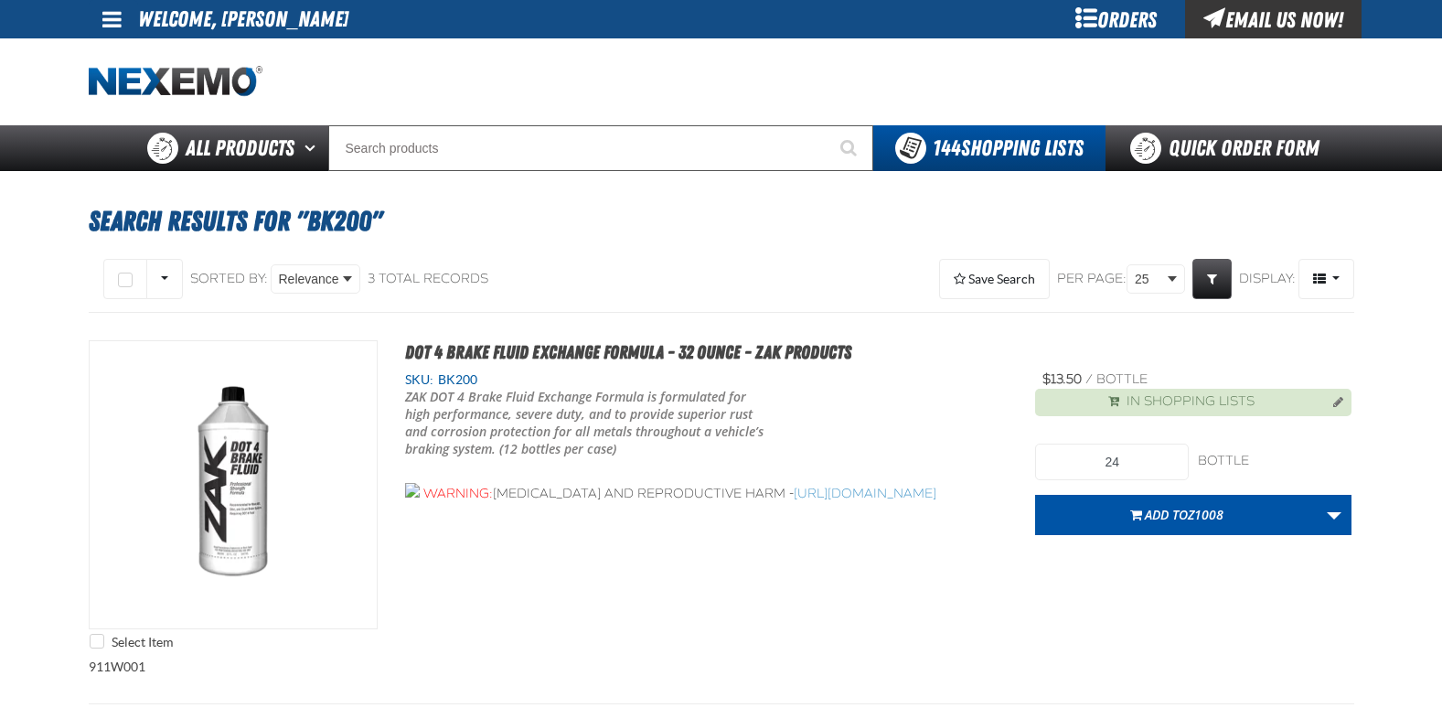
click at [1157, 516] on span "Add to Z1008" at bounding box center [1184, 514] width 79 height 17
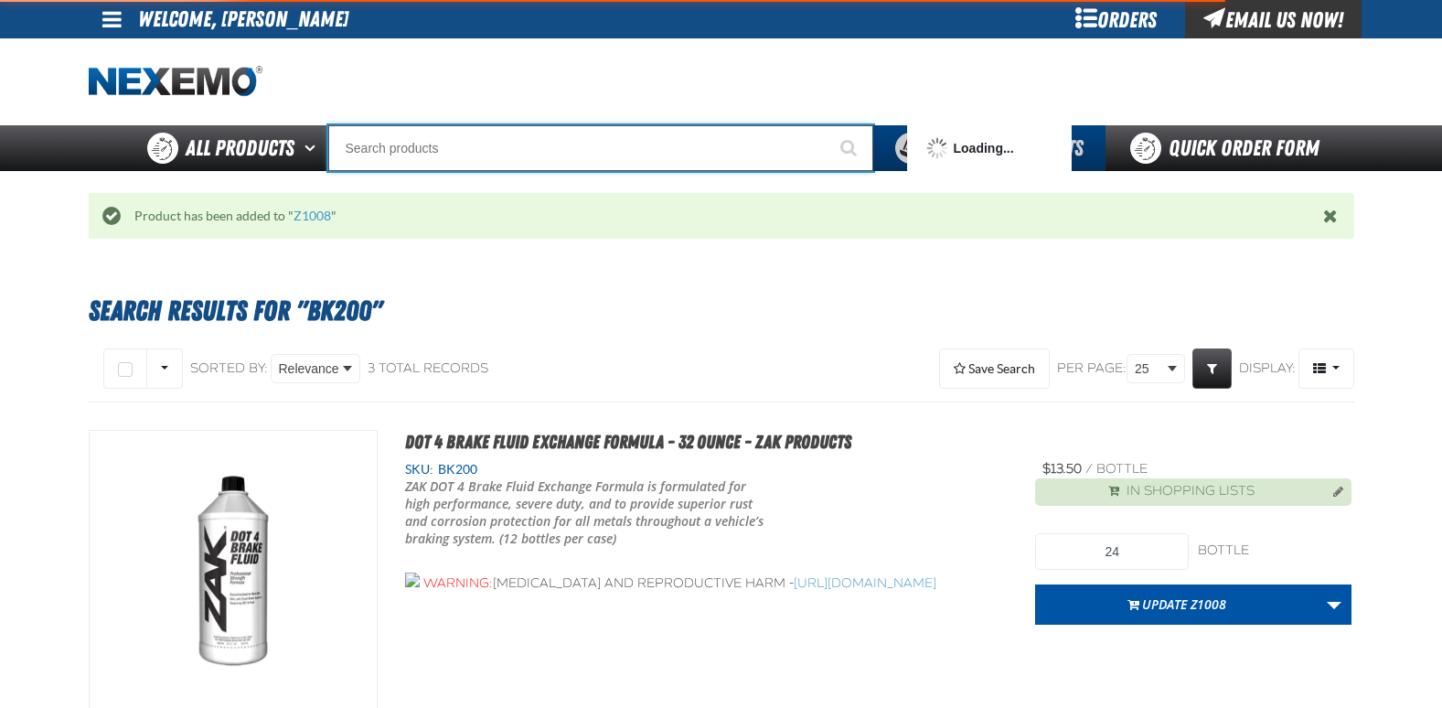
click at [439, 155] on input "Search" at bounding box center [600, 148] width 545 height 46
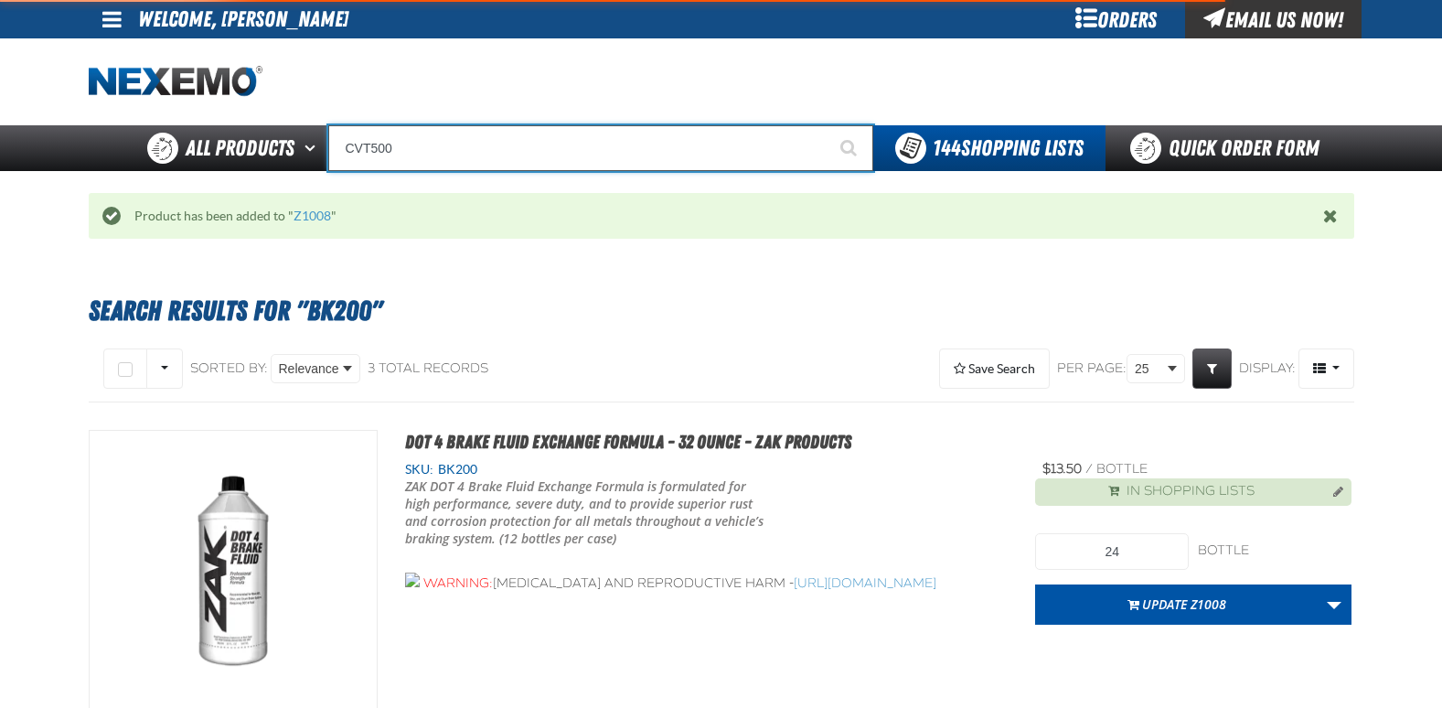
type input "CVT500"
click at [828, 125] on button "Start Searching" at bounding box center [851, 148] width 46 height 46
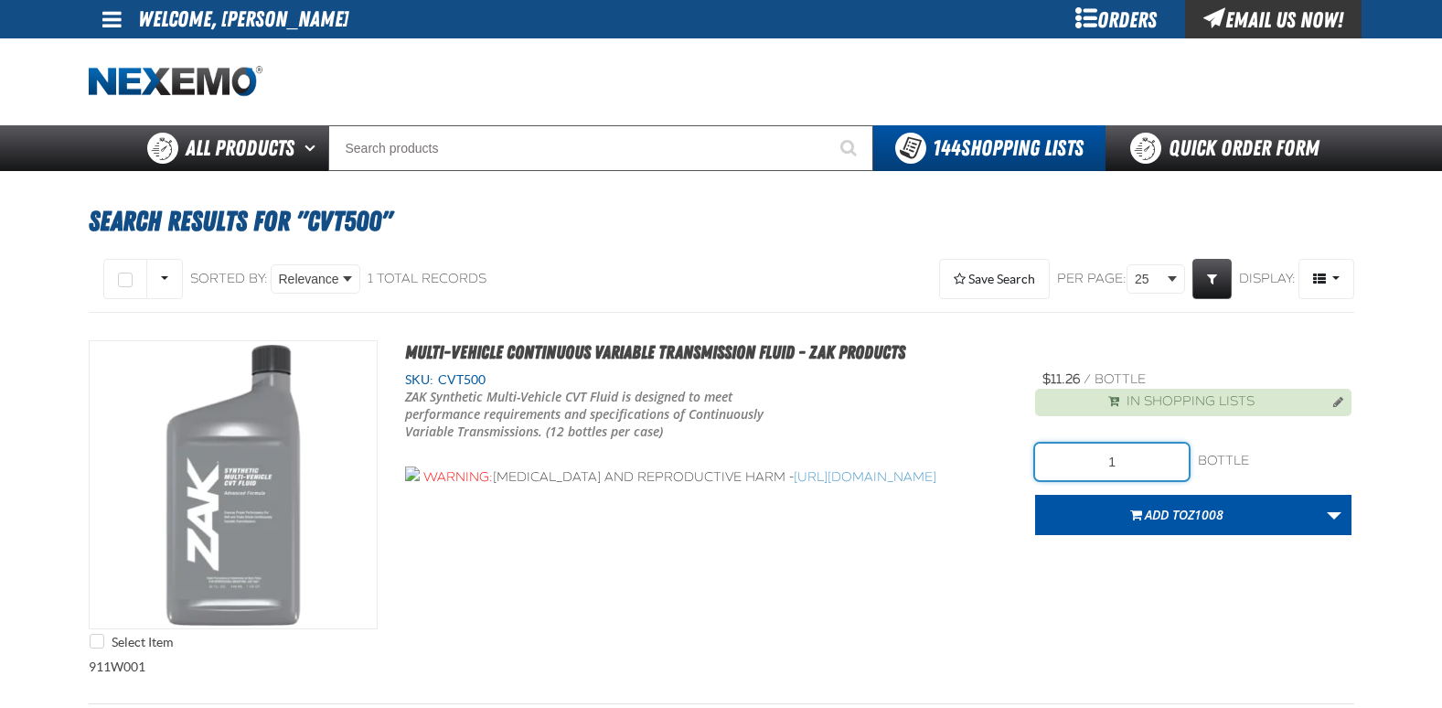
click at [1108, 448] on input "1" at bounding box center [1112, 462] width 154 height 37
click at [1141, 464] on input "1" at bounding box center [1112, 462] width 154 height 37
type input "120"
click at [1145, 511] on span "Add to Z1008" at bounding box center [1184, 514] width 79 height 17
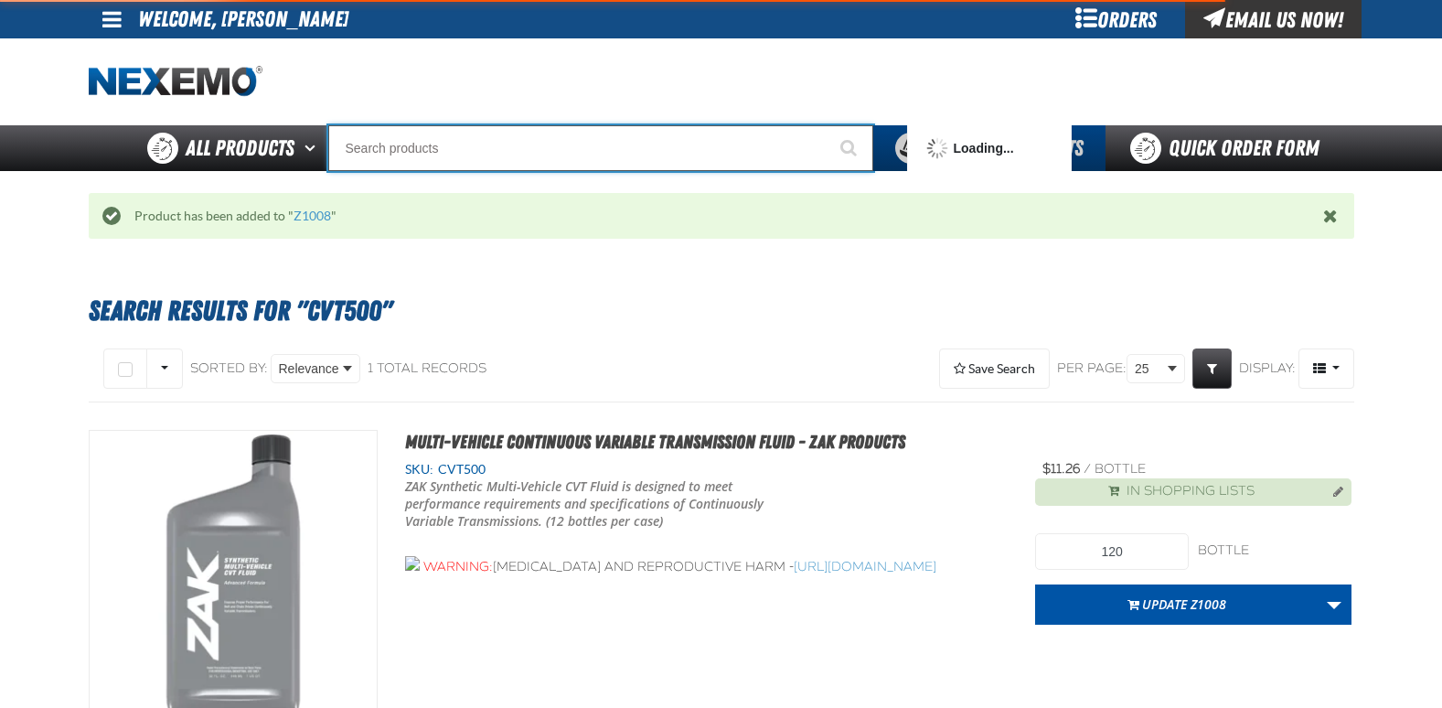
click at [448, 149] on input "Search" at bounding box center [600, 148] width 545 height 46
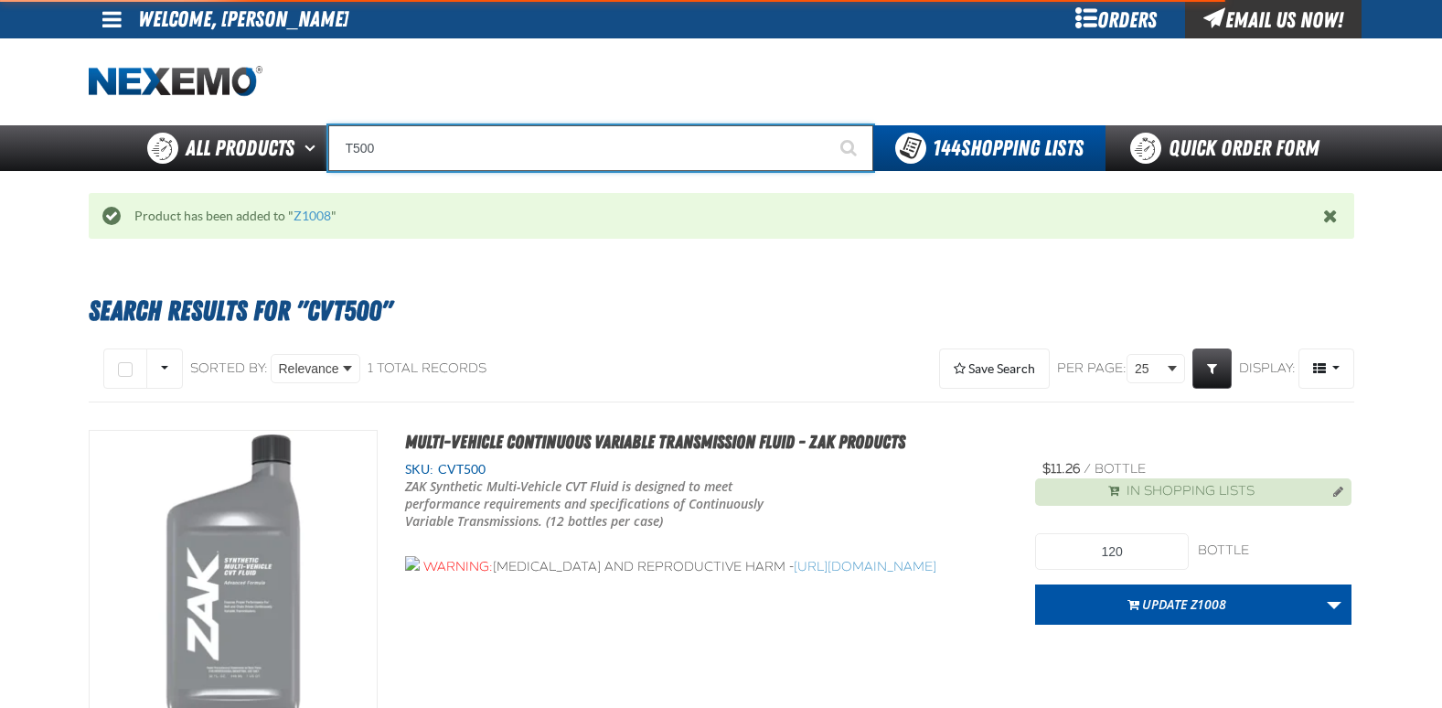
type input "T500"
click at [828, 125] on button "Start Searching" at bounding box center [851, 148] width 46 height 46
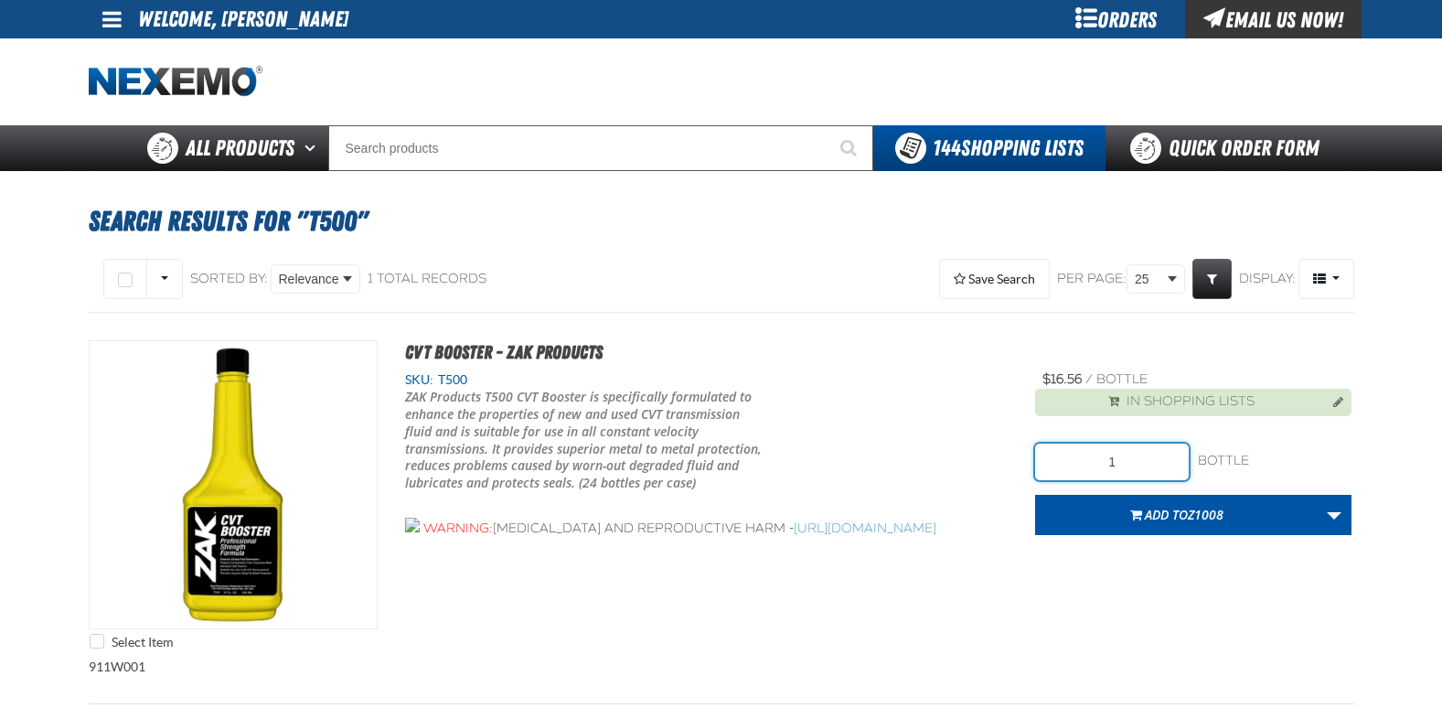
drag, startPoint x: 1130, startPoint y: 467, endPoint x: 1111, endPoint y: 464, distance: 18.7
click at [1130, 467] on input "1" at bounding box center [1112, 462] width 154 height 37
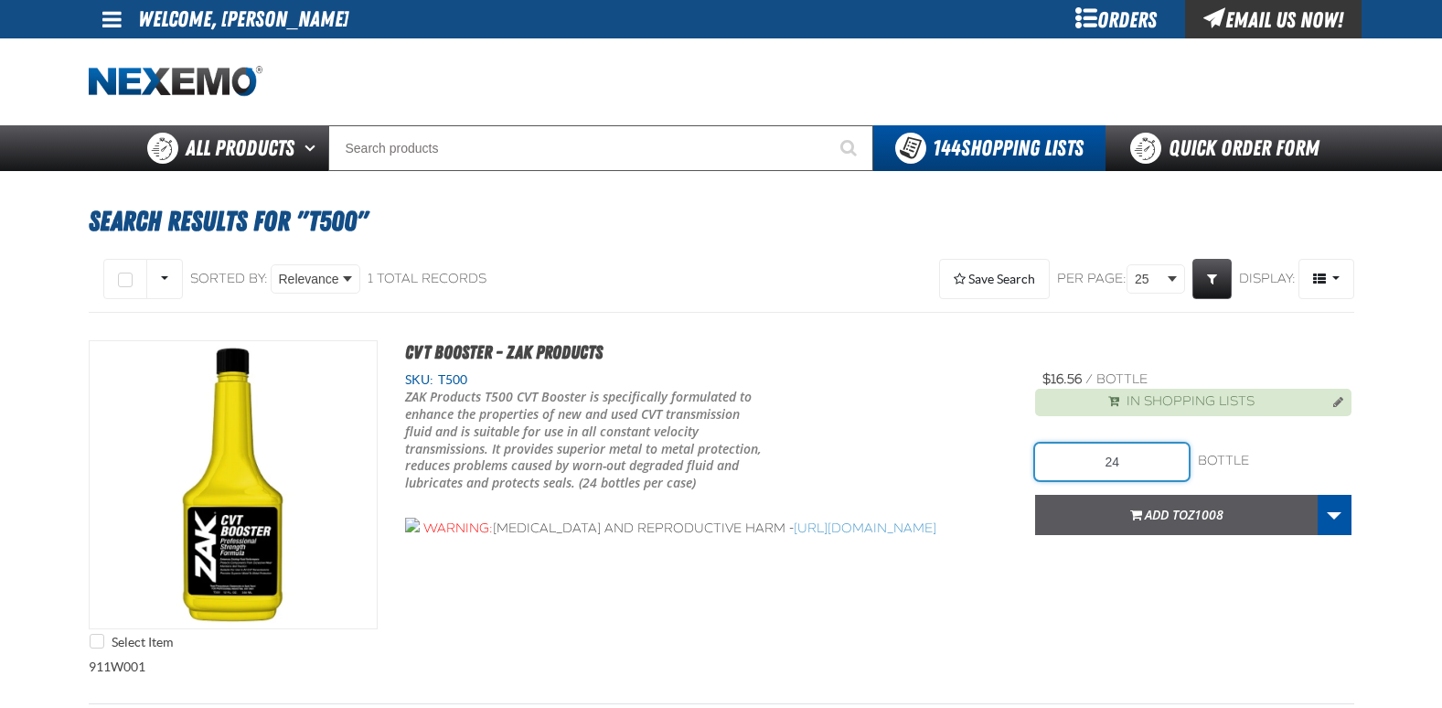
type input "24"
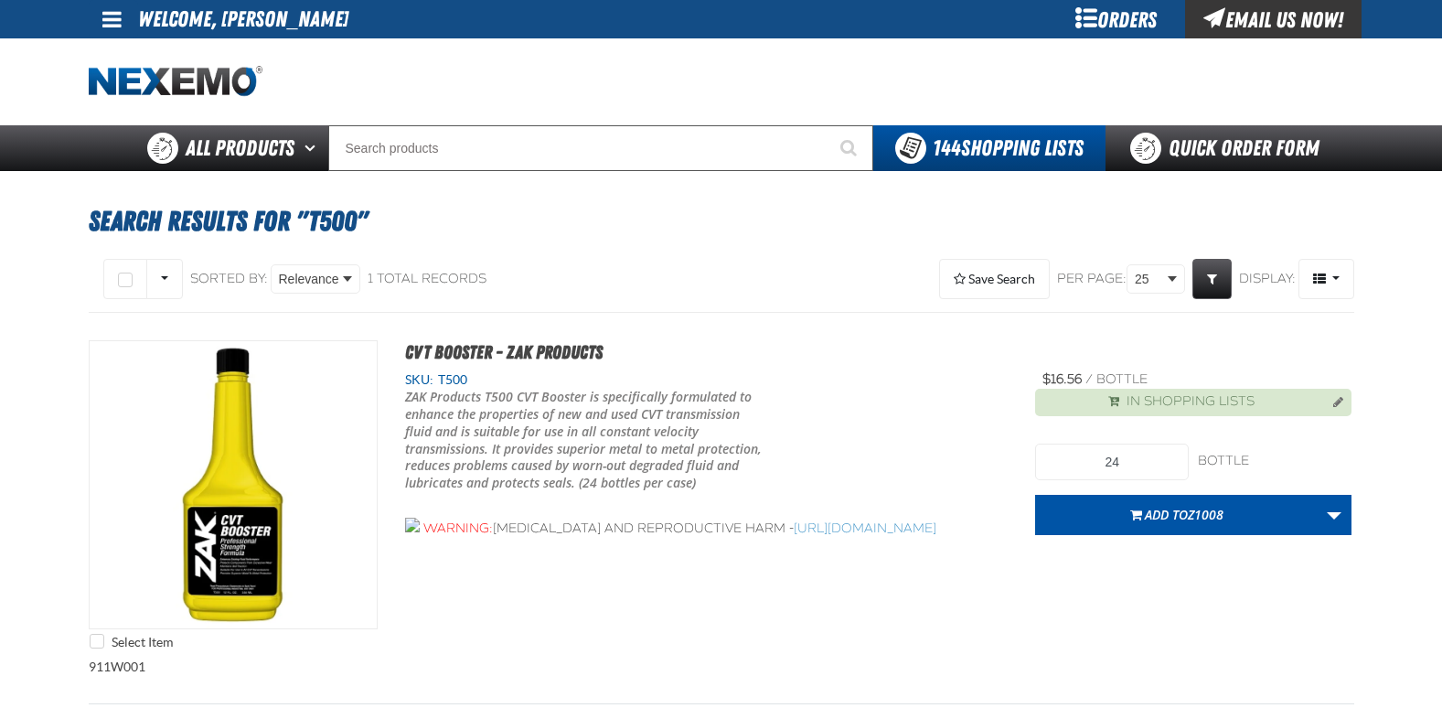
click at [1134, 506] on button "Add to Z1008" at bounding box center [1176, 515] width 283 height 40
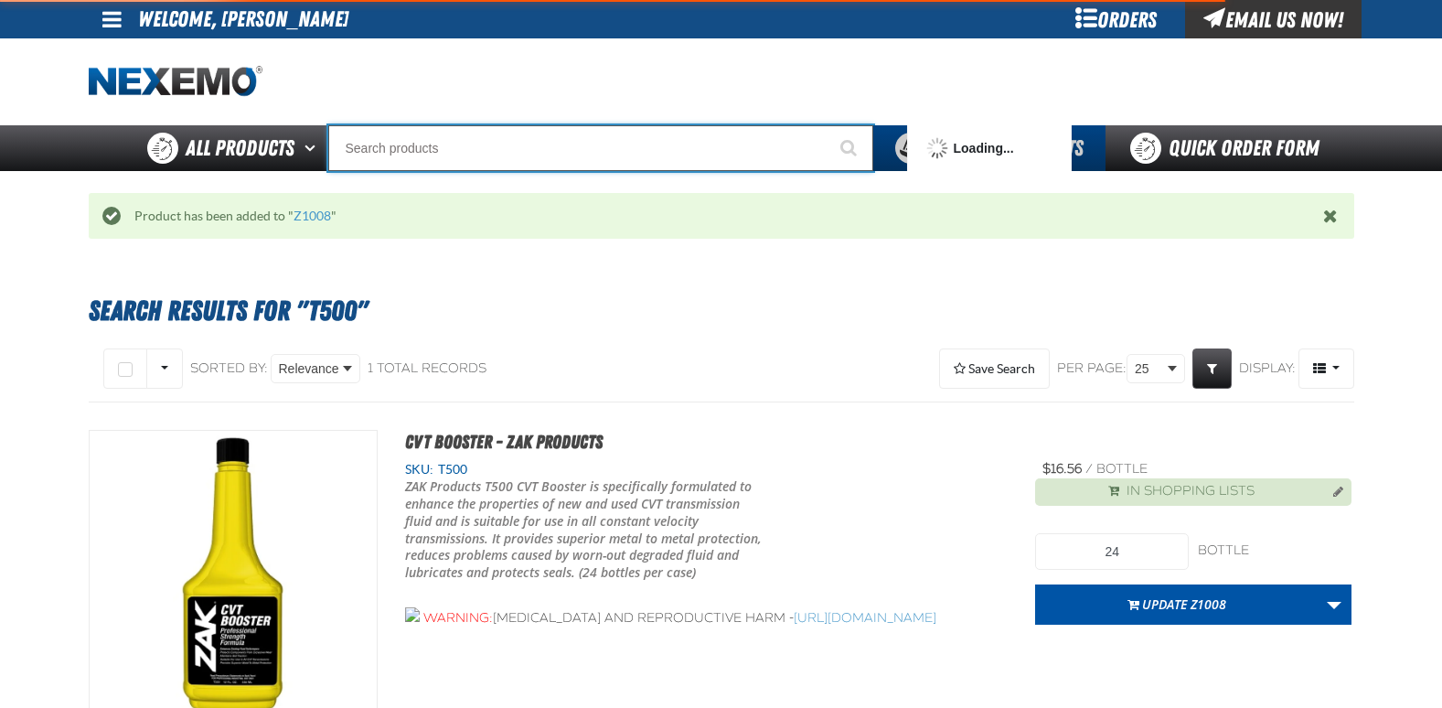
click at [442, 147] on input "Search" at bounding box center [600, 148] width 545 height 46
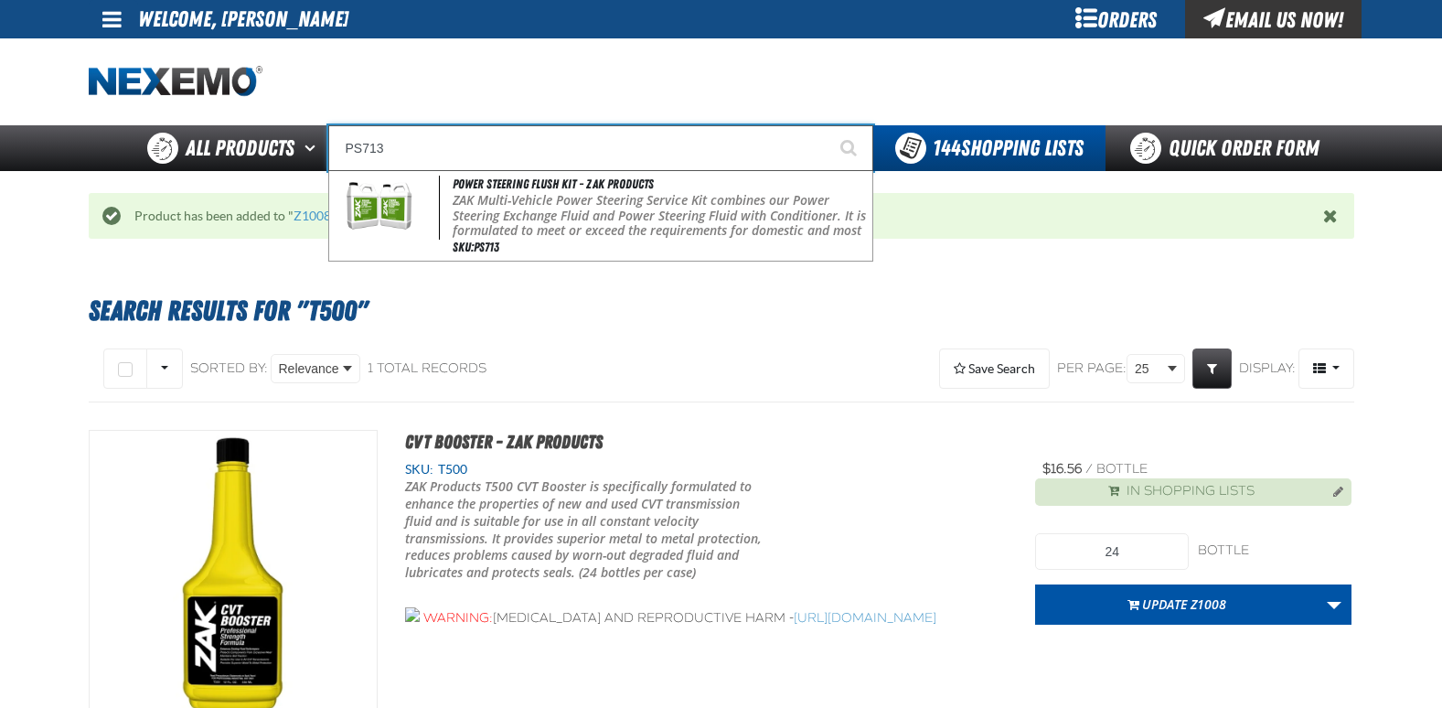
type input "PS713"
click at [828, 125] on button "Start Searching" at bounding box center [851, 148] width 46 height 46
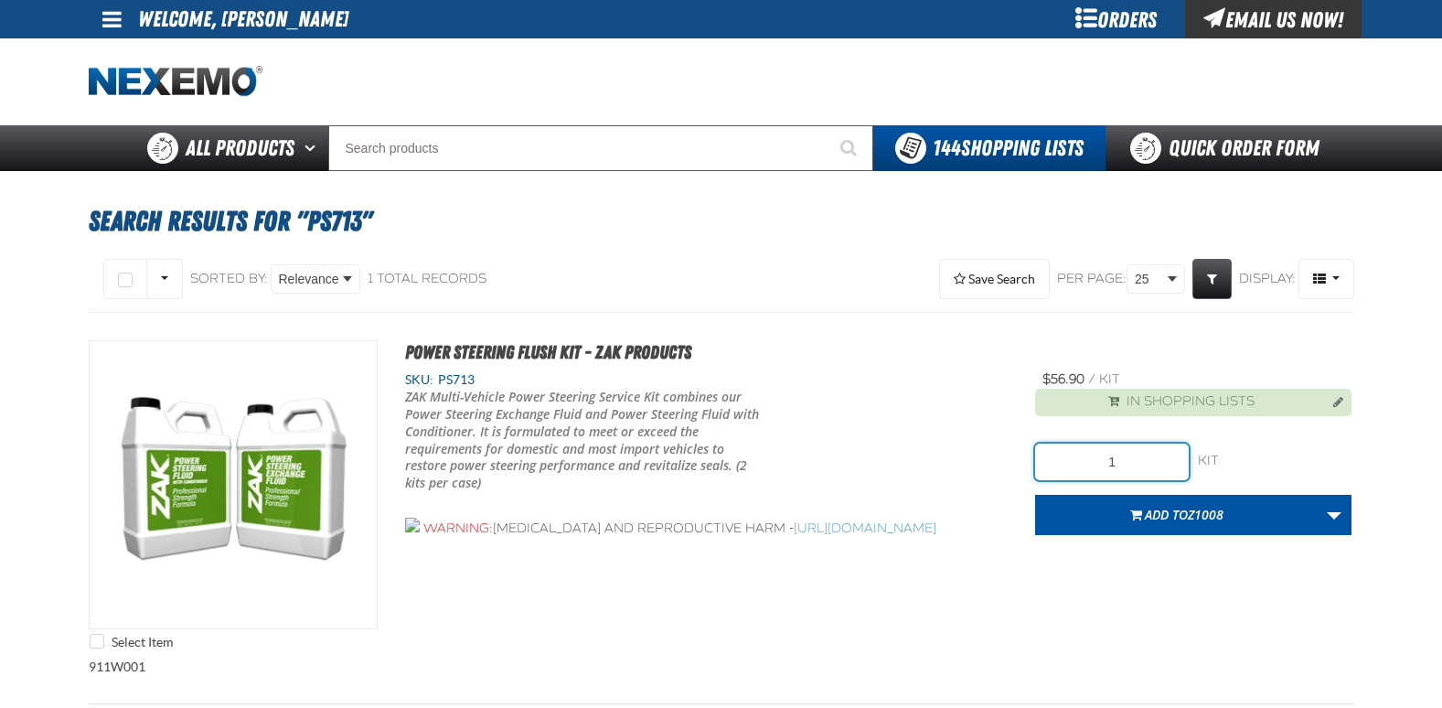
click at [1131, 463] on input "1" at bounding box center [1112, 462] width 154 height 37
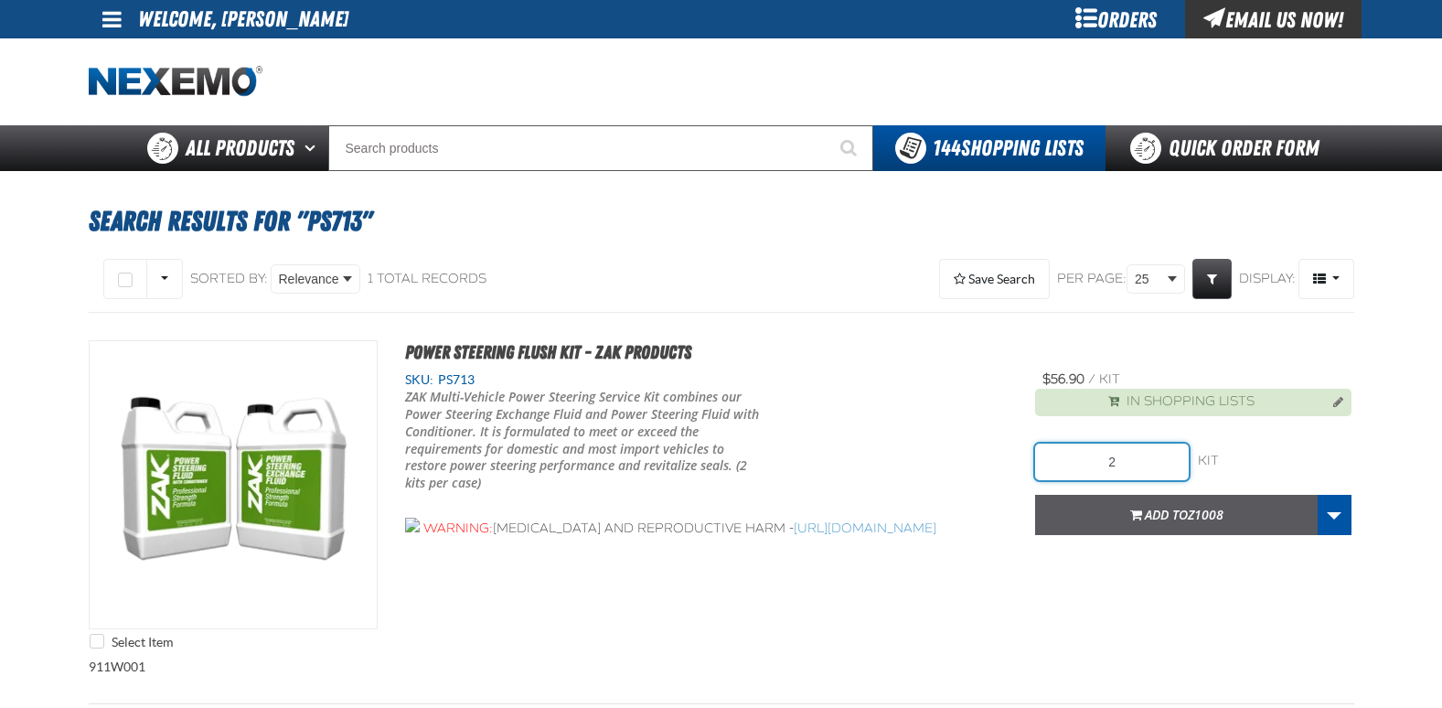
type input "2"
click at [1175, 504] on button "Add to Z1008" at bounding box center [1176, 515] width 283 height 40
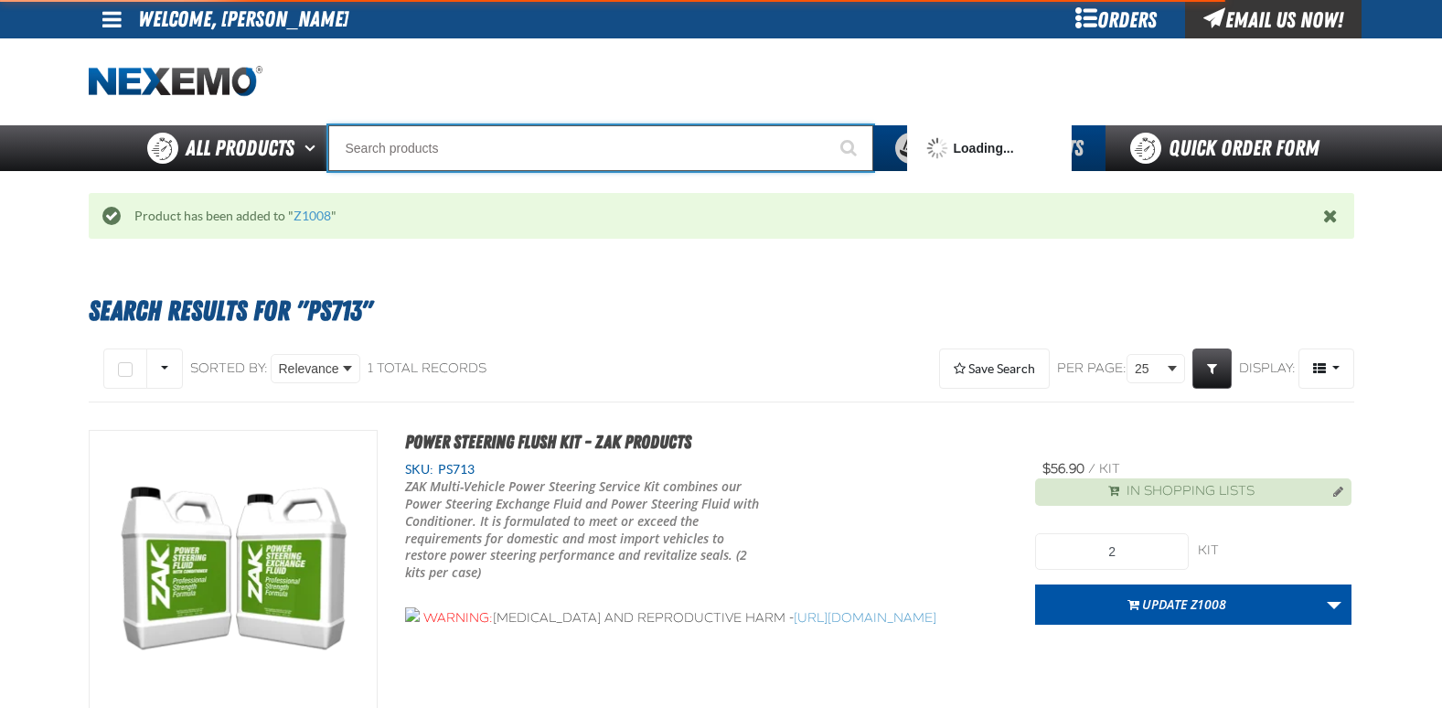
click at [488, 146] on input "Search" at bounding box center [600, 148] width 545 height 46
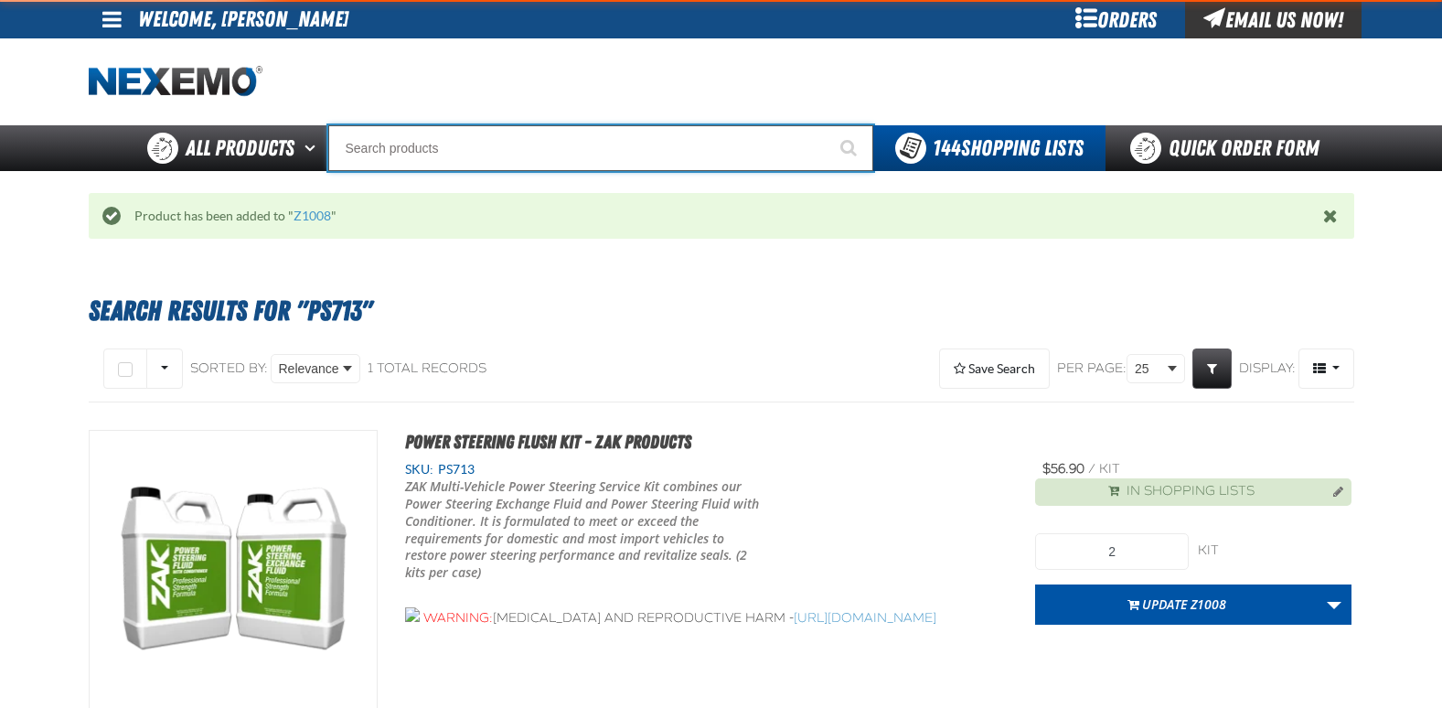
type input "R"
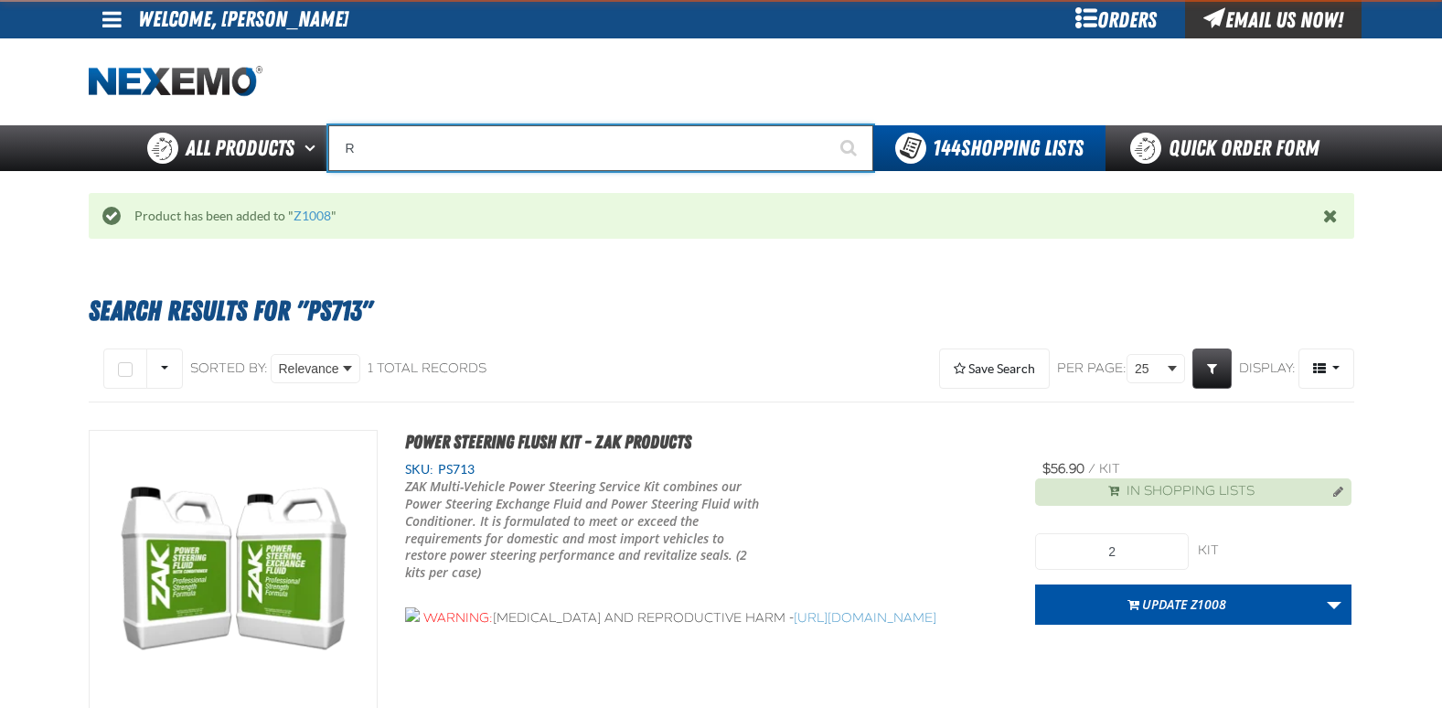
type input "ROADSIDE R"
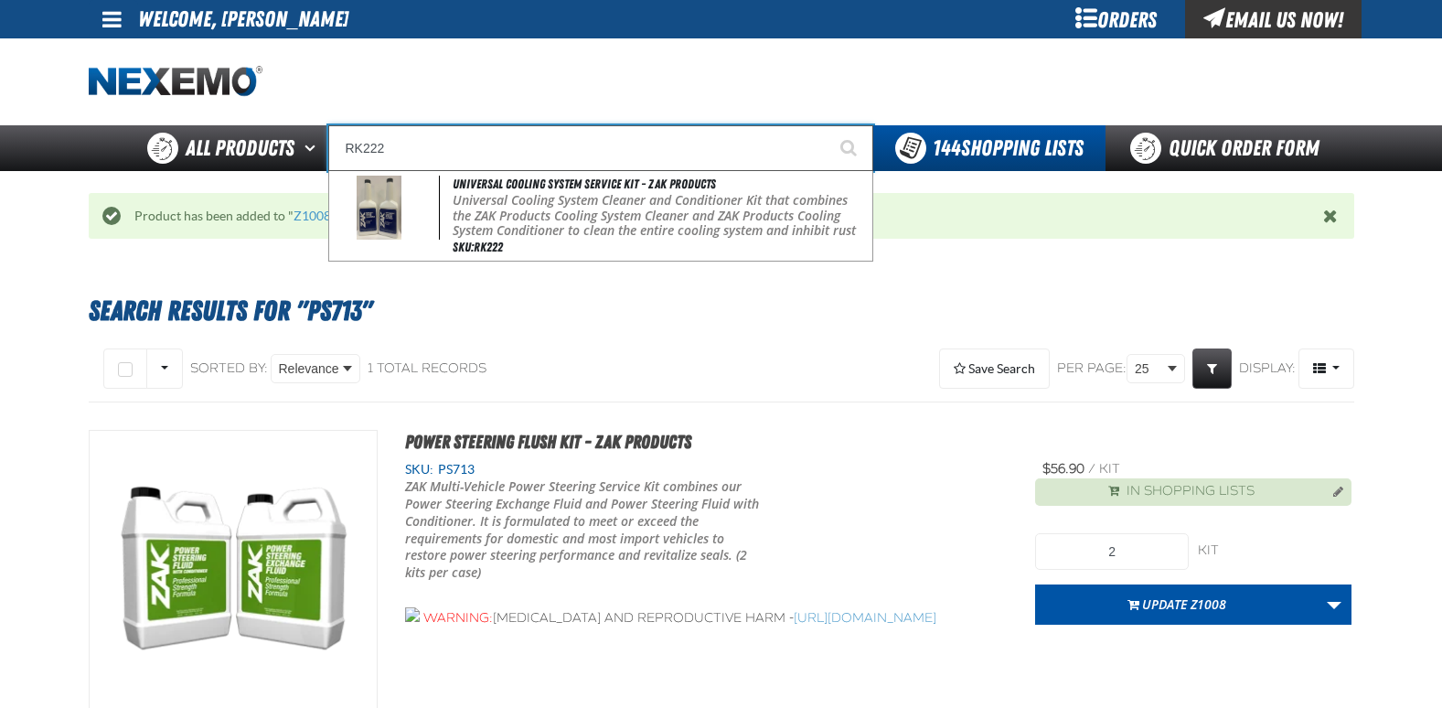
type input "RK222"
click at [828, 125] on button "Start Searching" at bounding box center [851, 148] width 46 height 46
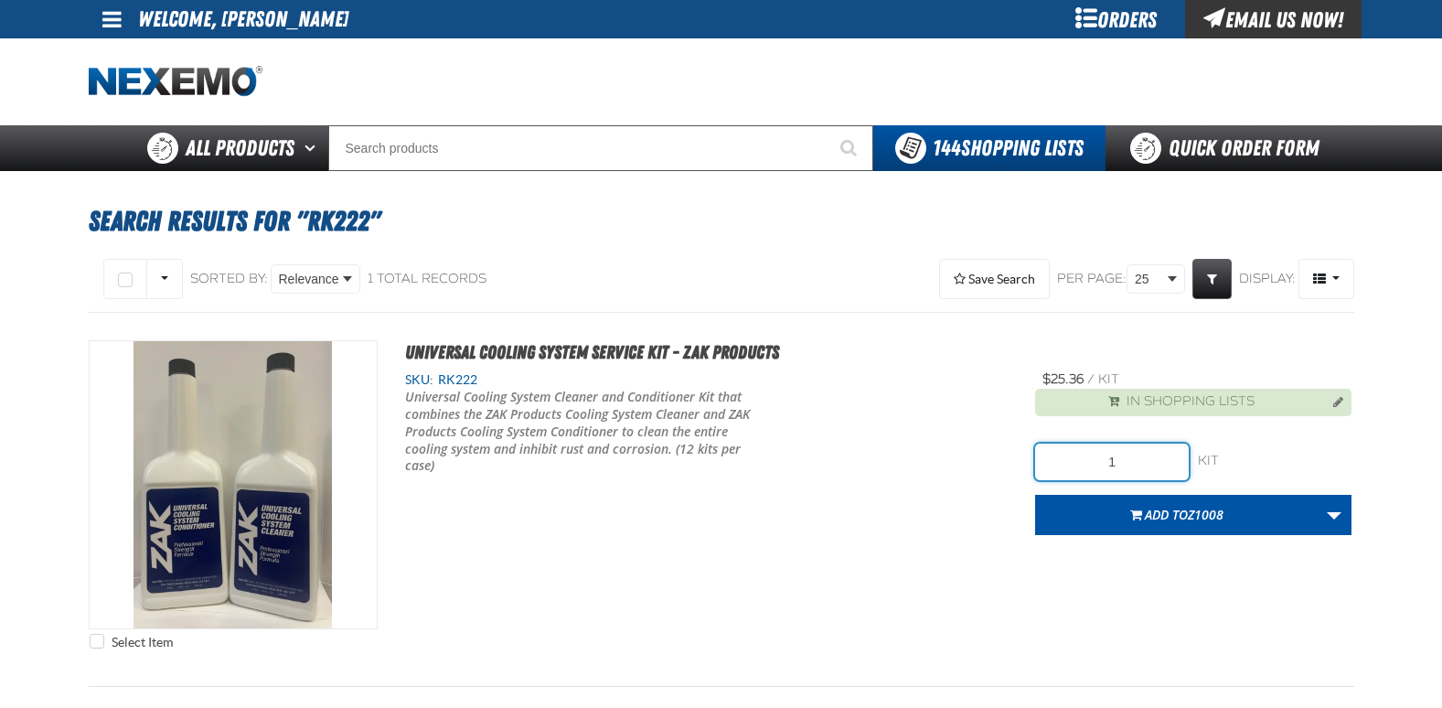
click at [1136, 464] on input "1" at bounding box center [1112, 462] width 154 height 37
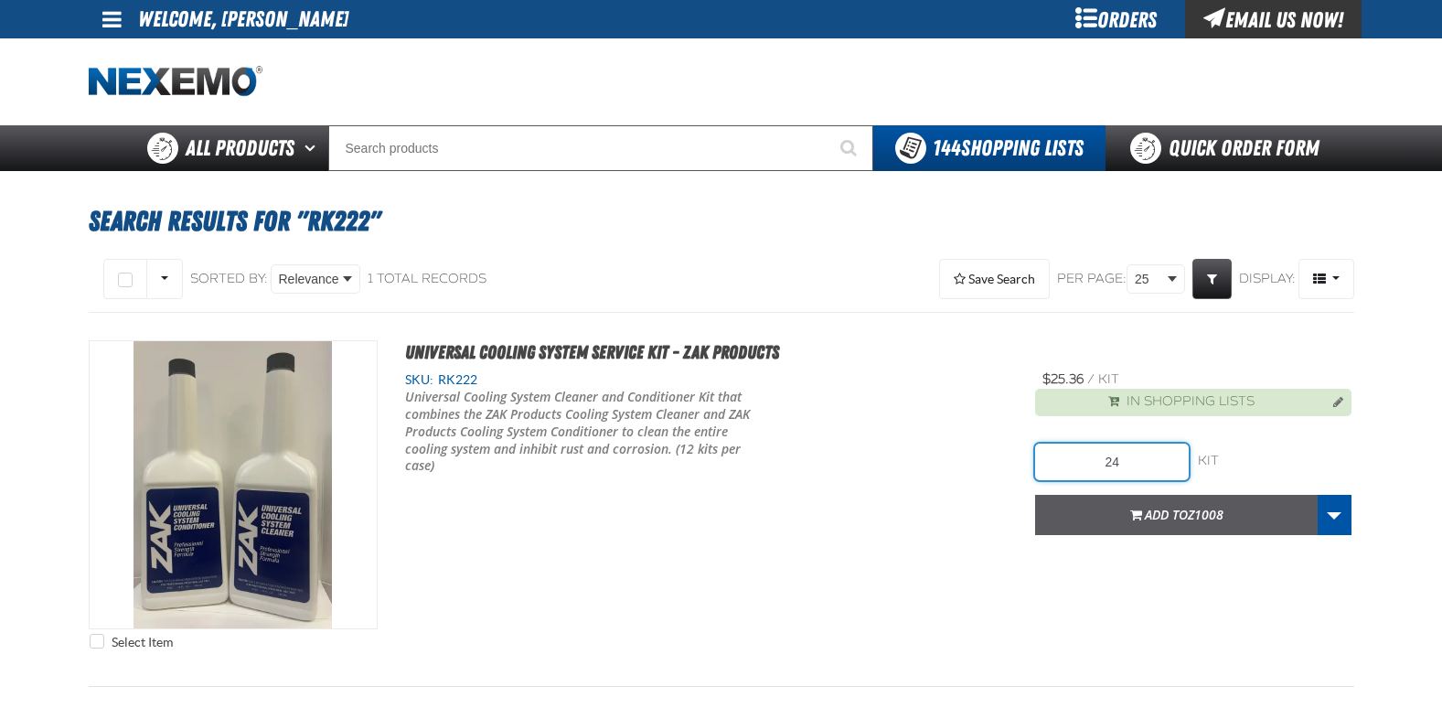
type input "24"
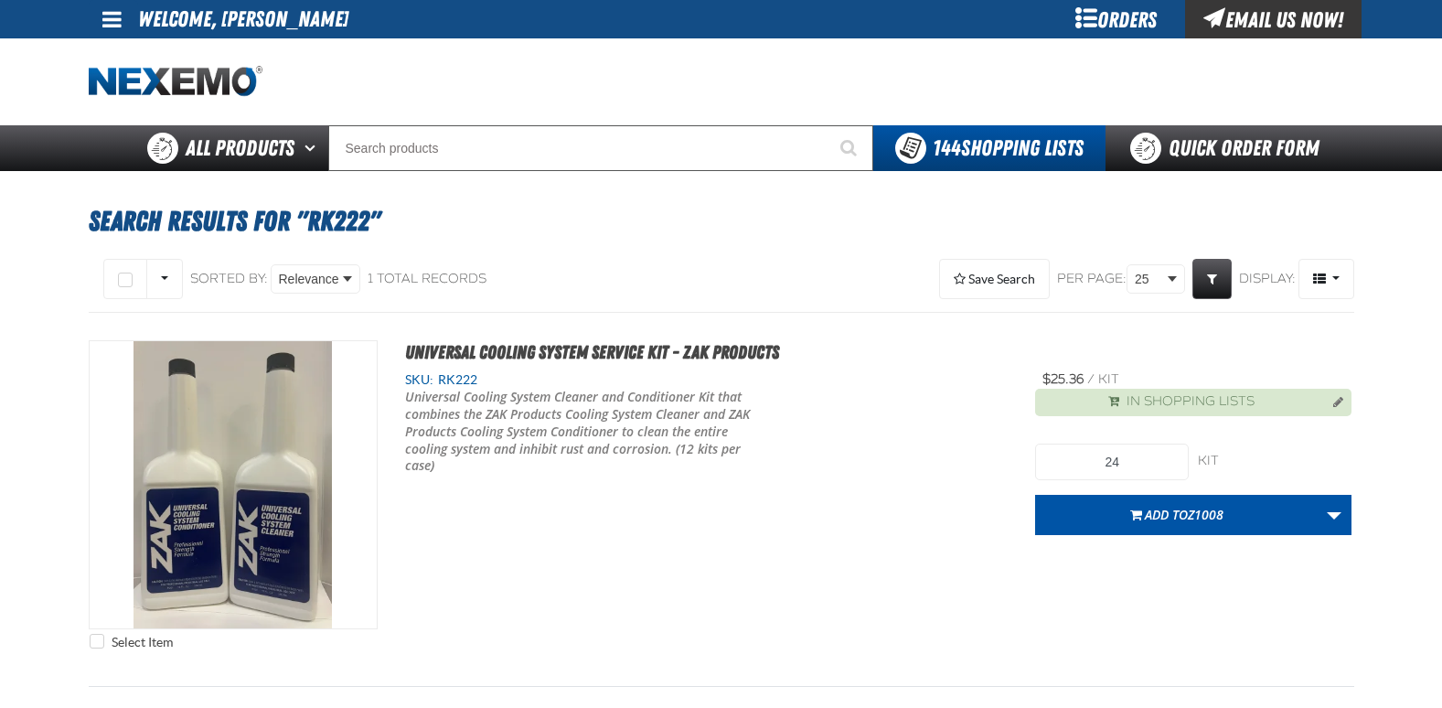
click at [1159, 519] on span "Add to Z1008" at bounding box center [1184, 514] width 79 height 17
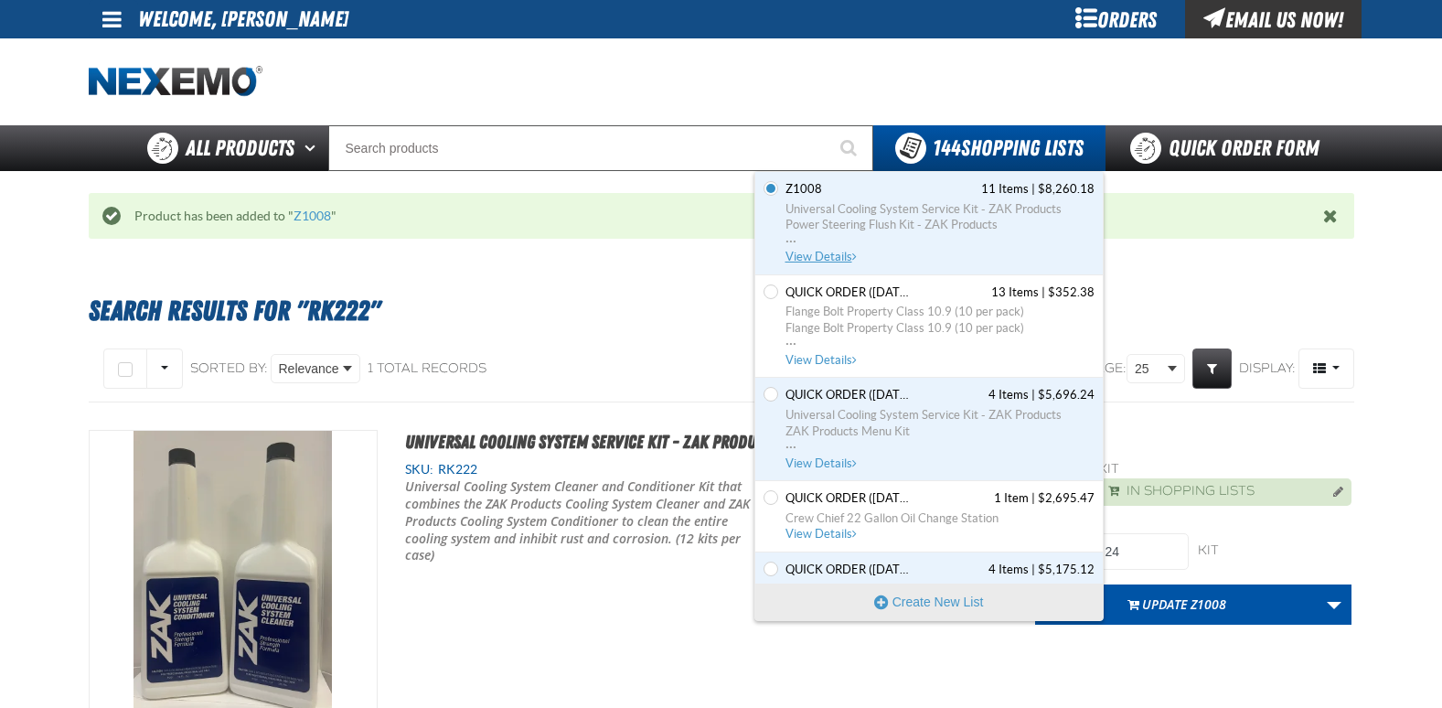
click at [826, 252] on span "View Details" at bounding box center [823, 257] width 74 height 14
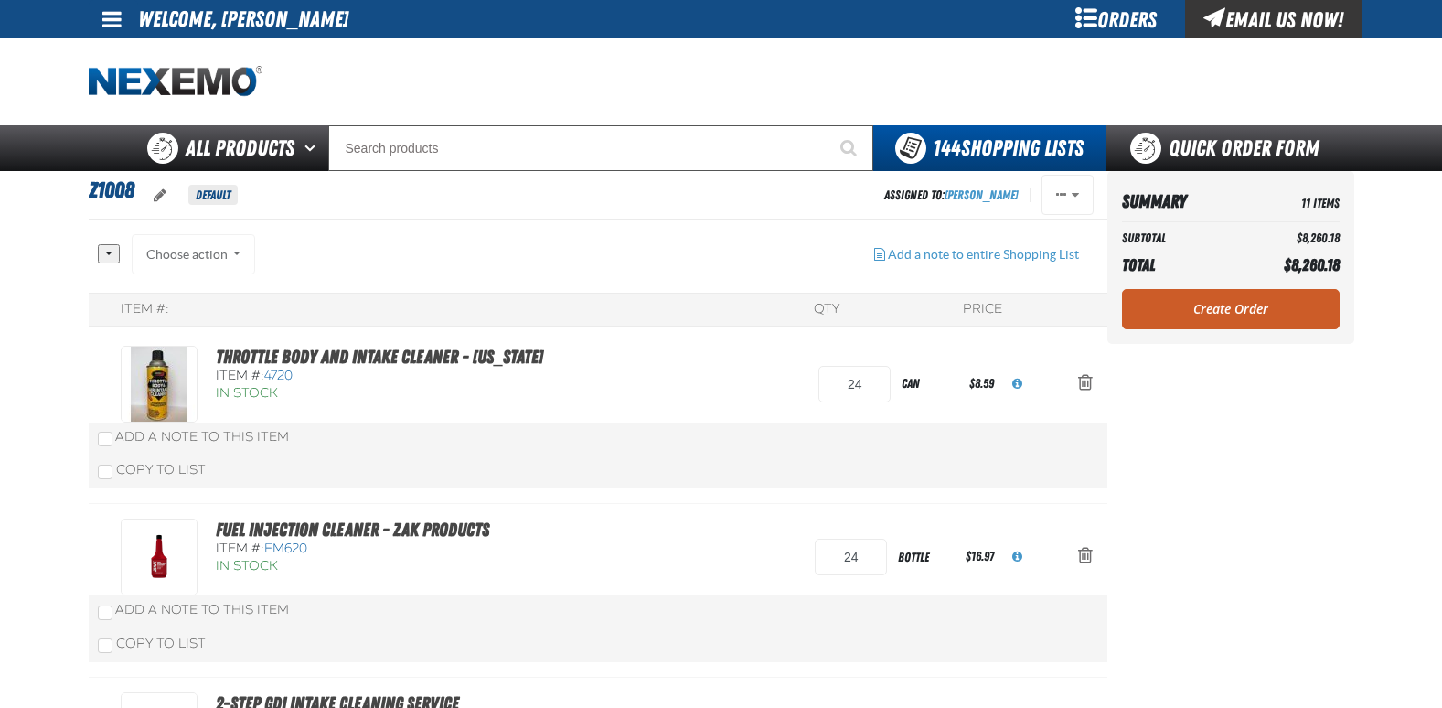
click at [1199, 306] on link "Create Order" at bounding box center [1231, 309] width 218 height 40
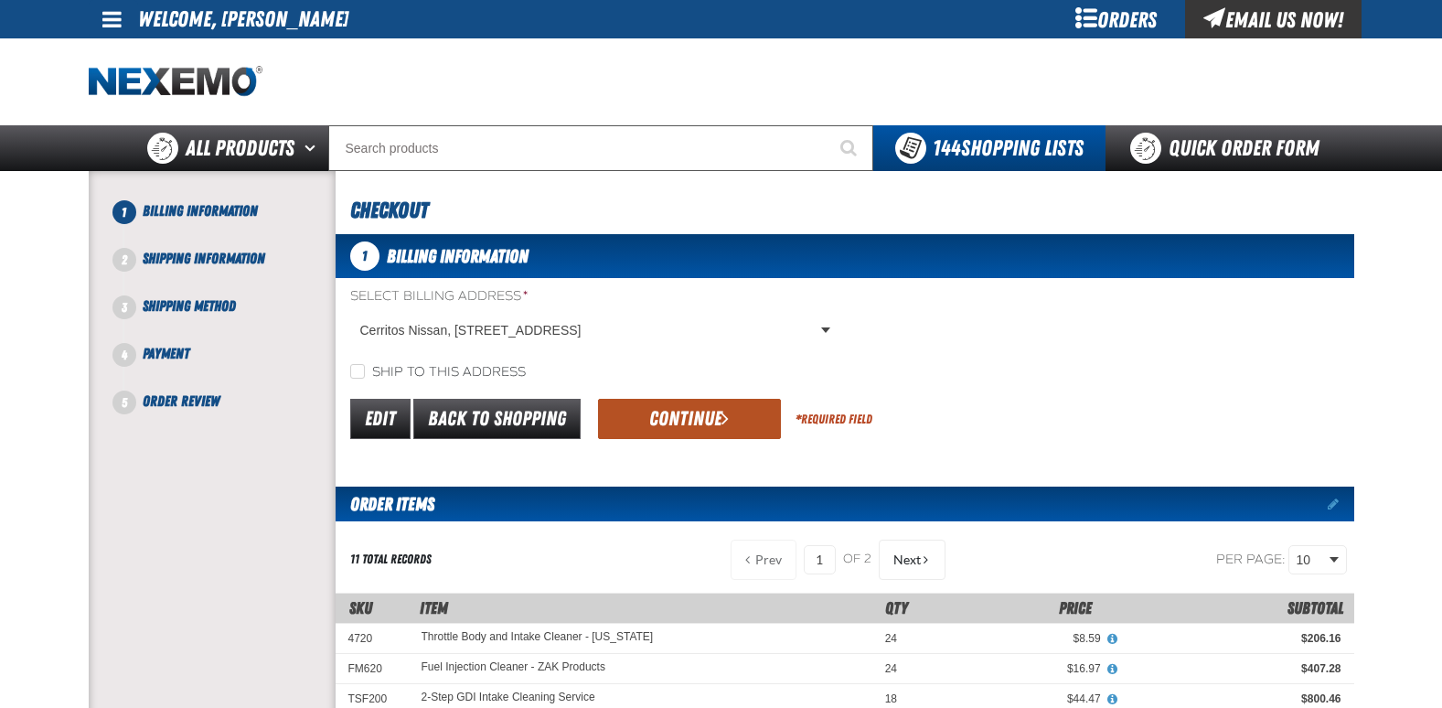
click at [722, 425] on span "submit" at bounding box center [725, 418] width 7 height 20
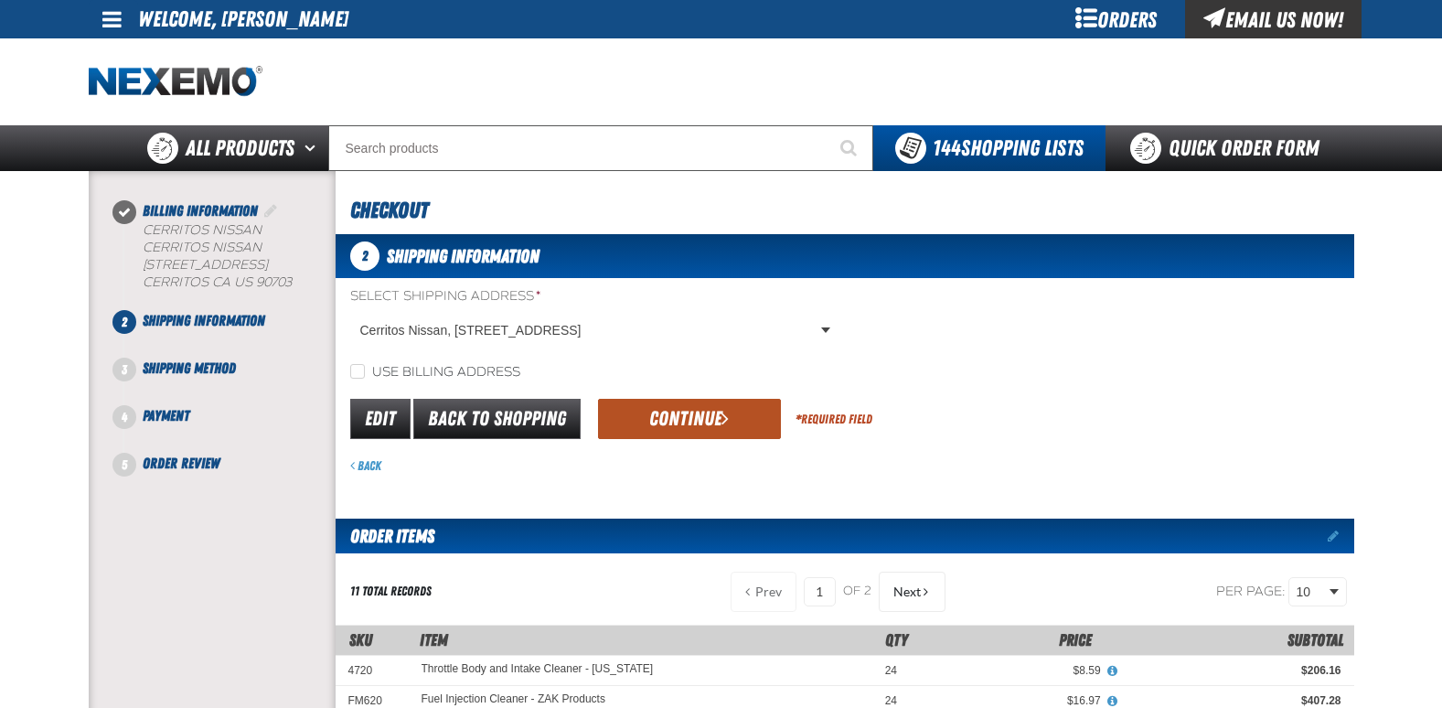
click at [690, 423] on button "Continue" at bounding box center [689, 419] width 183 height 40
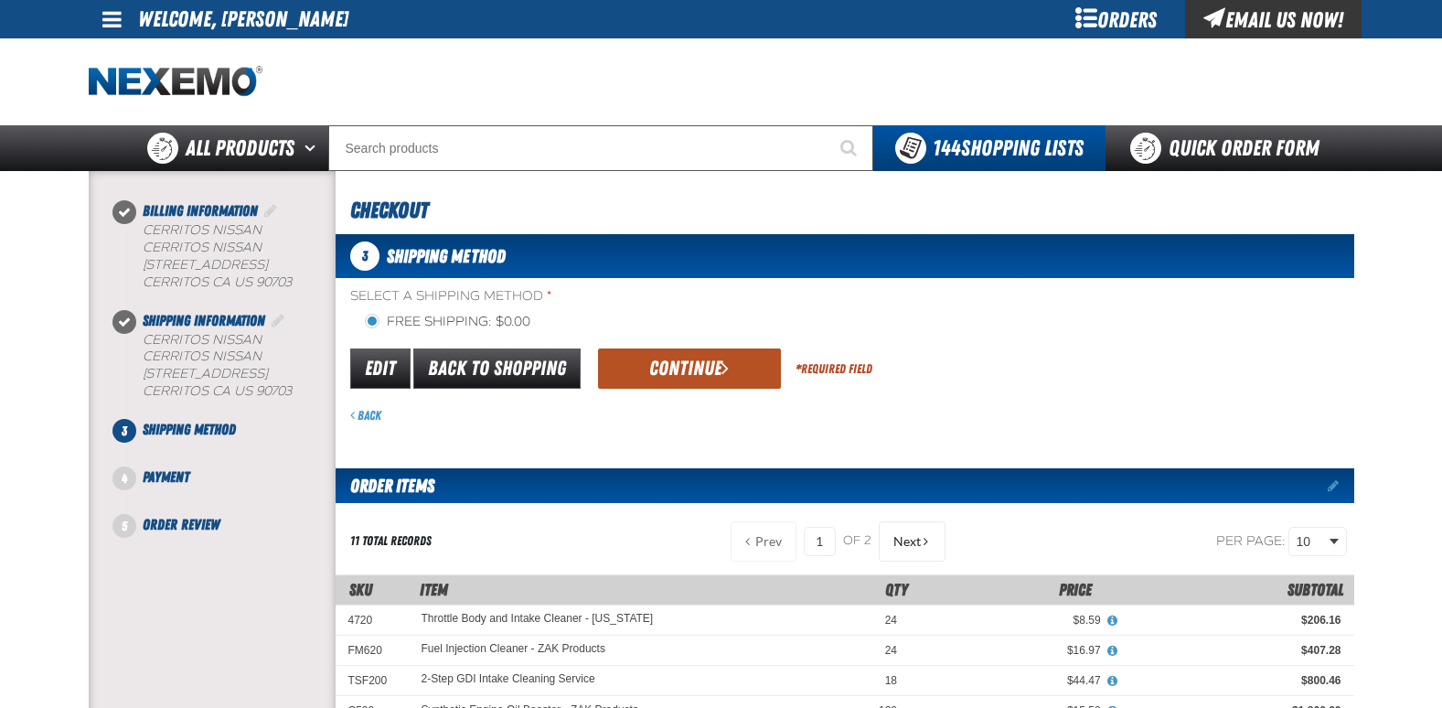
click at [694, 370] on button "Continue" at bounding box center [689, 368] width 183 height 40
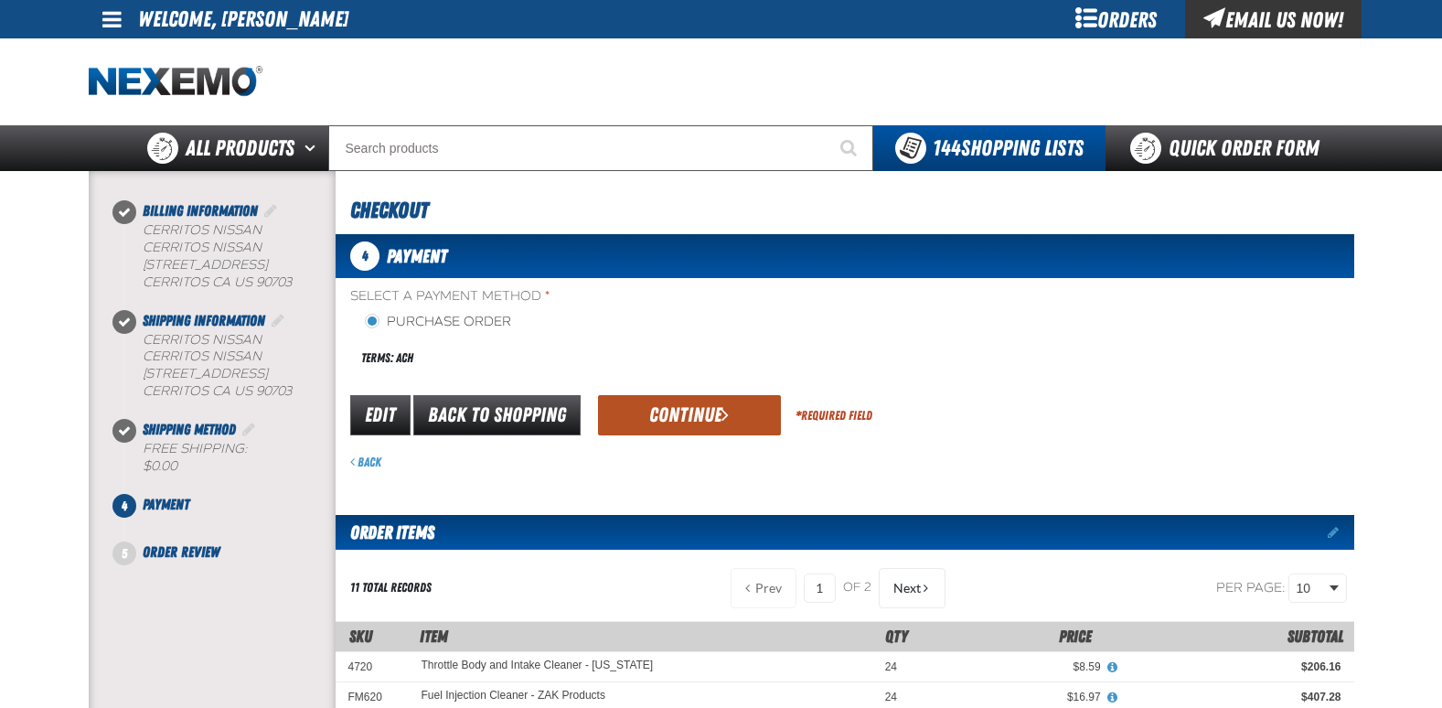
click at [697, 416] on button "Continue" at bounding box center [689, 415] width 183 height 40
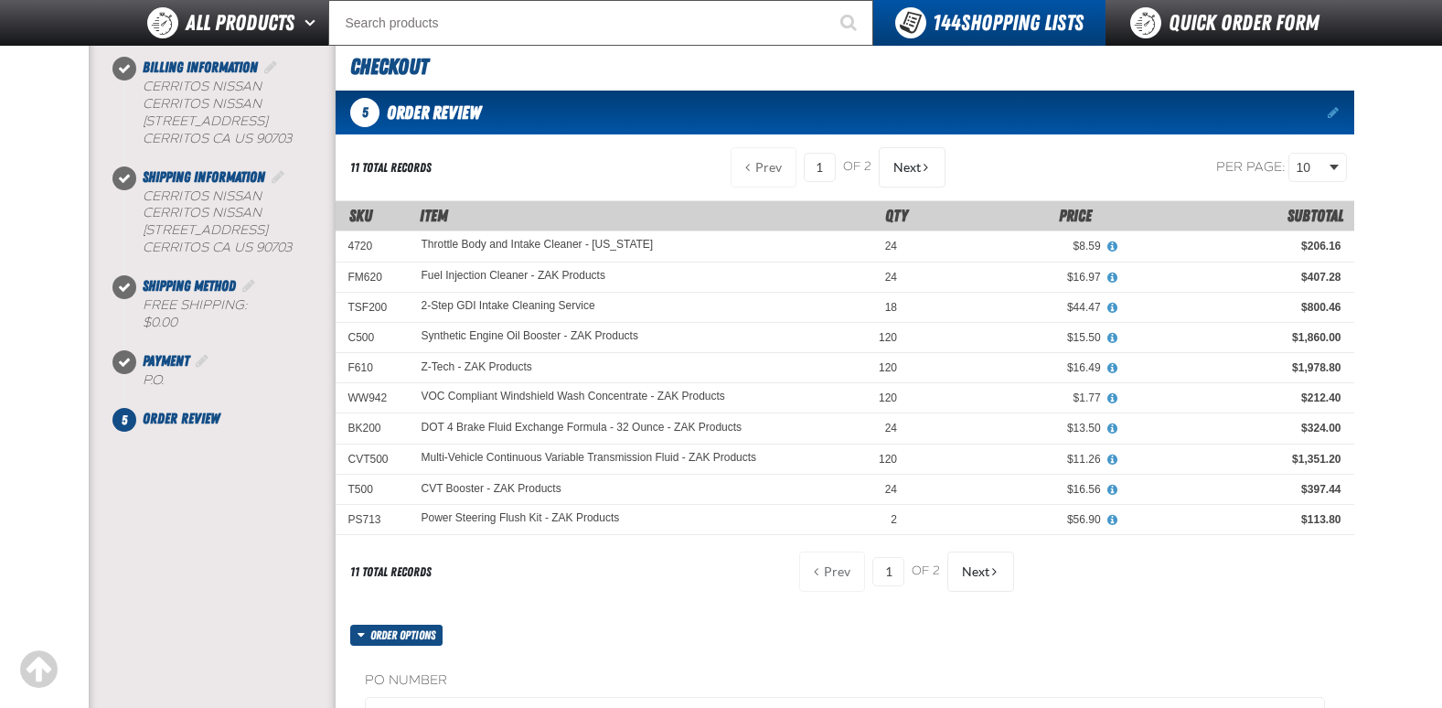
scroll to position [274, 0]
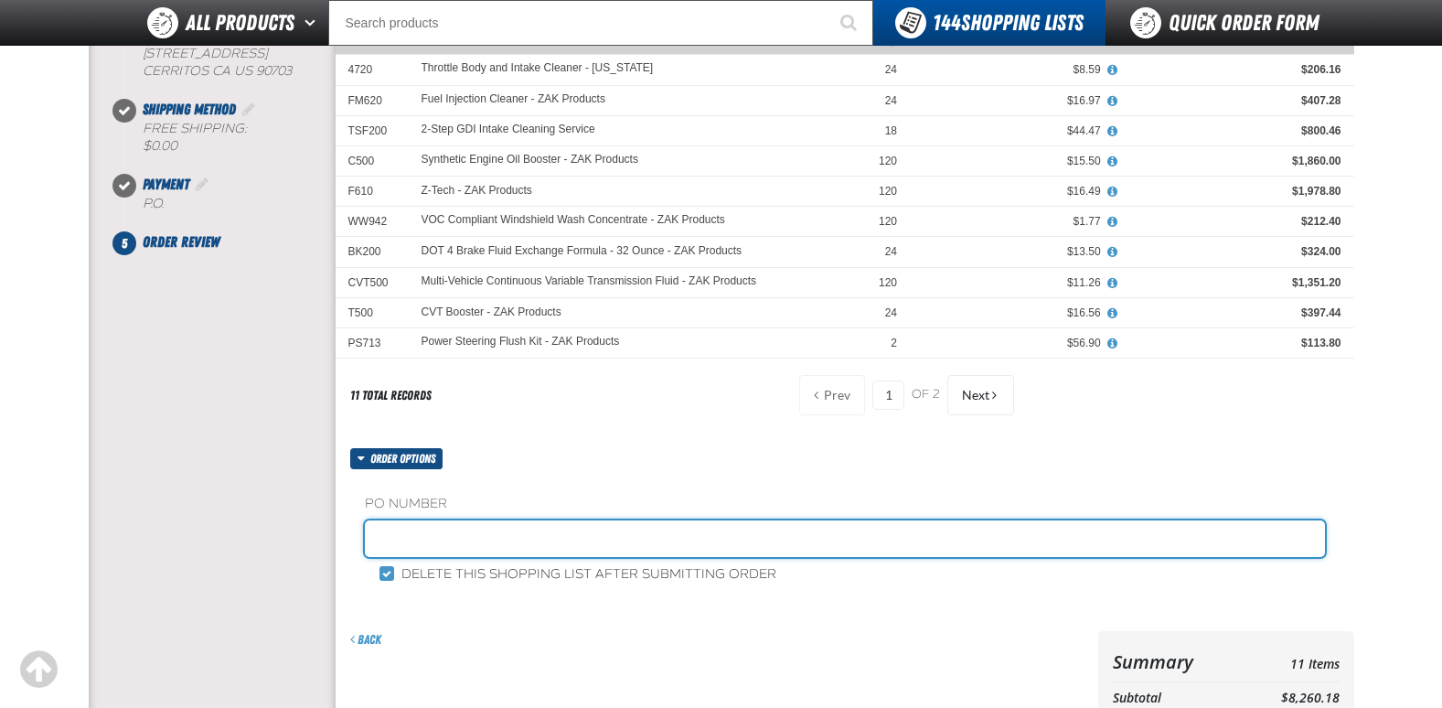
click at [466, 533] on input "text" at bounding box center [845, 538] width 960 height 37
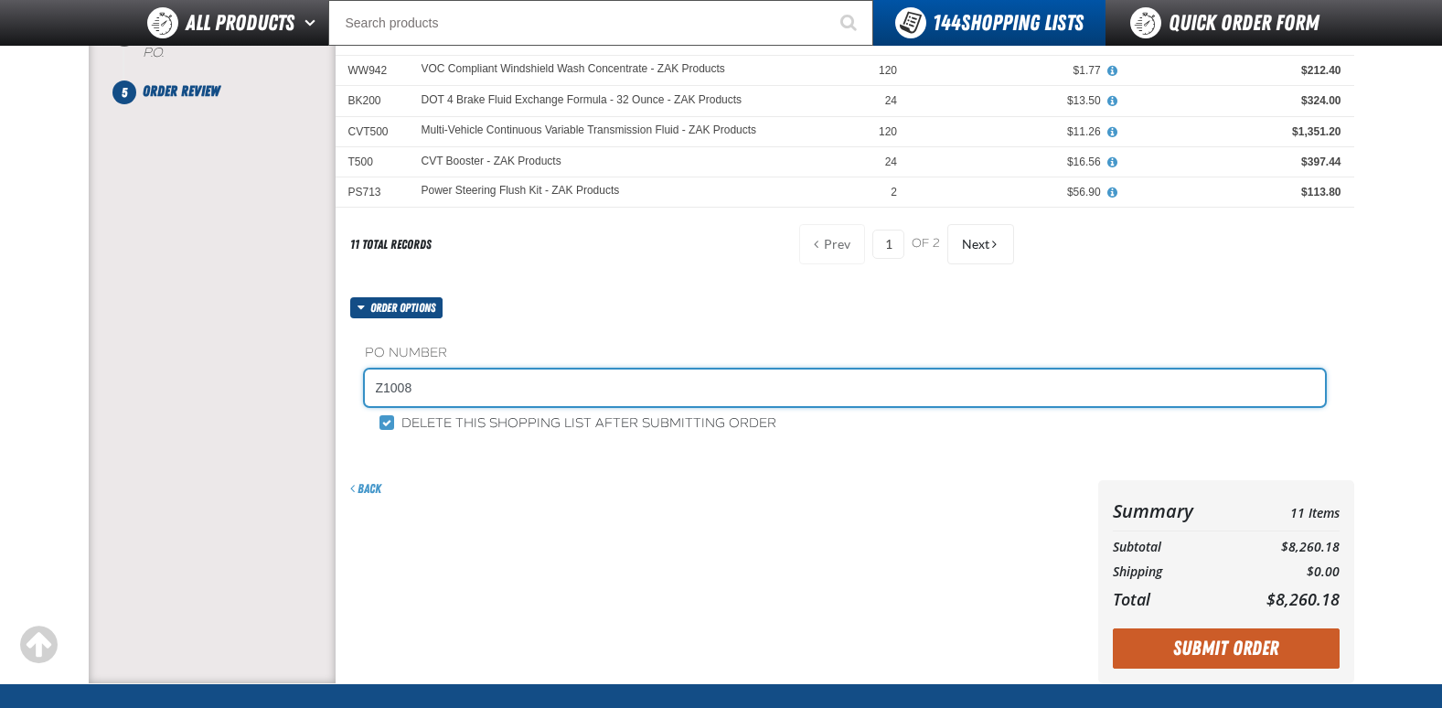
scroll to position [457, 0]
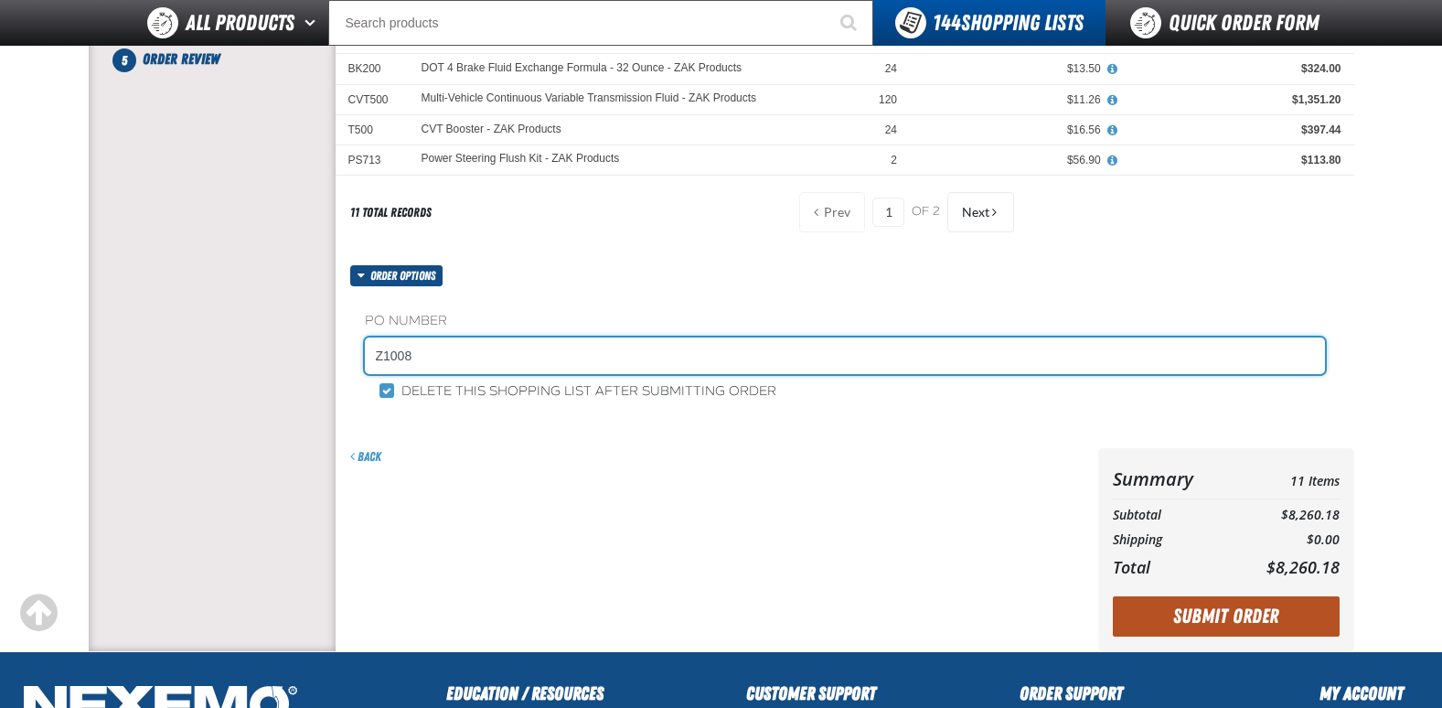
type input "Z1008"
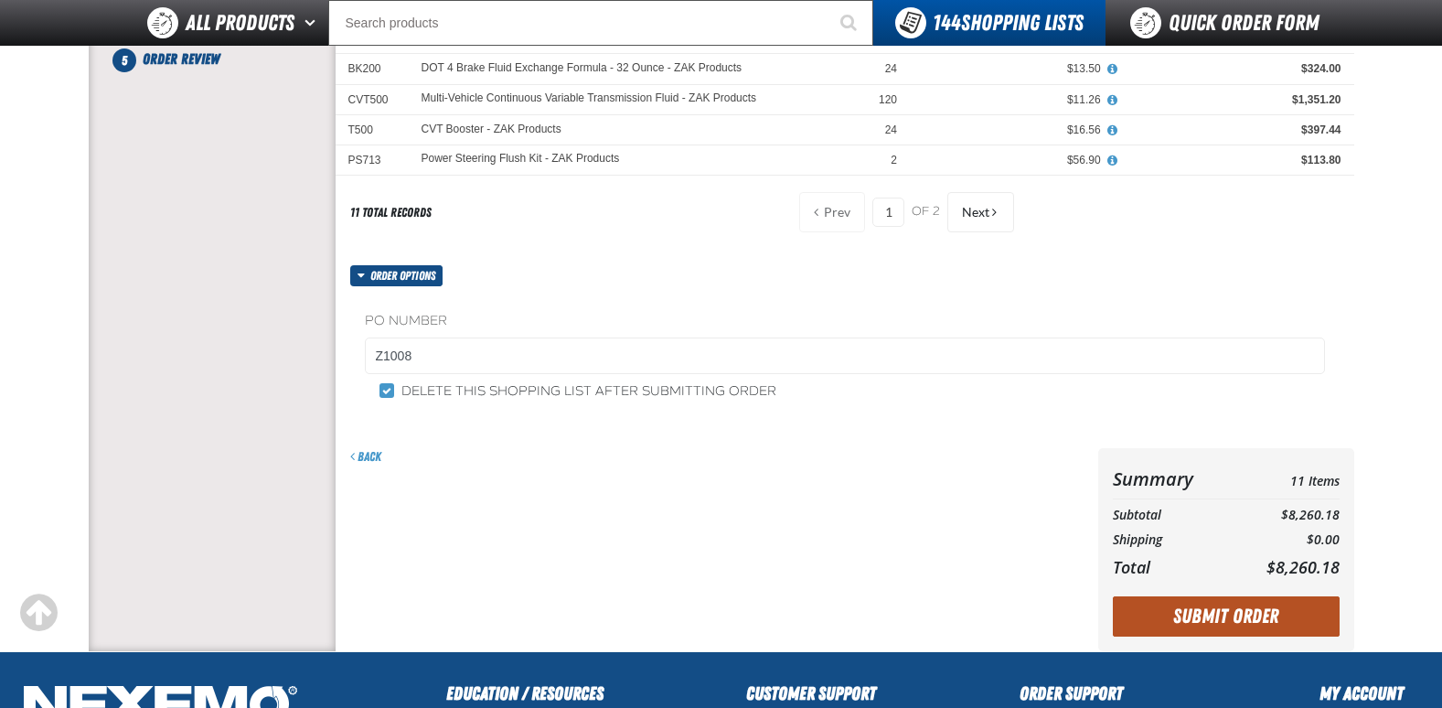
click at [1181, 605] on button "Submit Order" at bounding box center [1226, 616] width 227 height 40
